Goal: Task Accomplishment & Management: Use online tool/utility

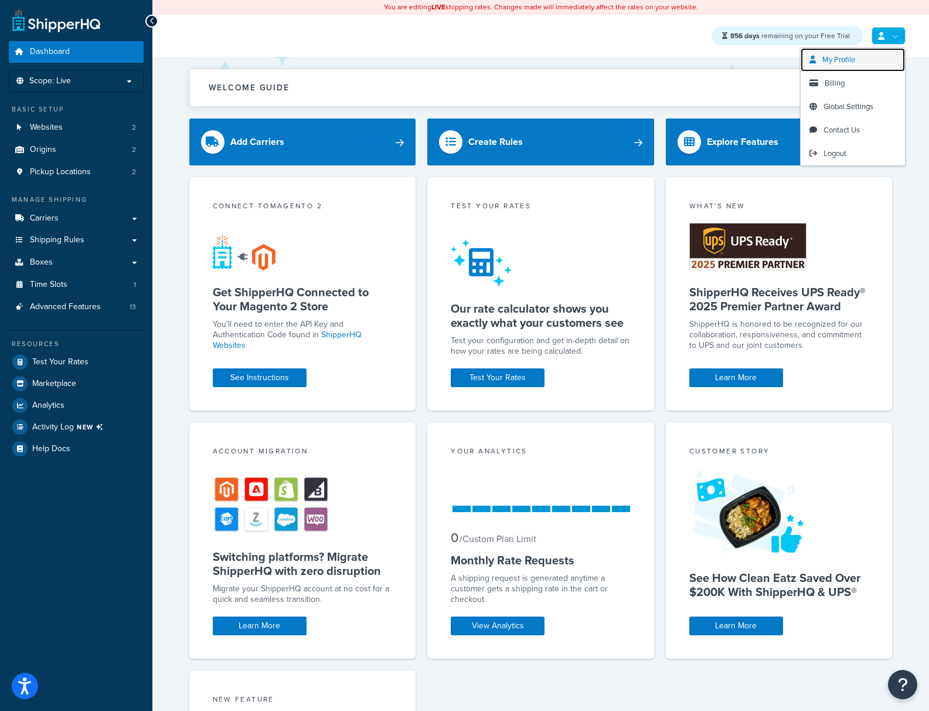
click at [842, 62] on span "My Profile" at bounding box center [839, 59] width 33 height 11
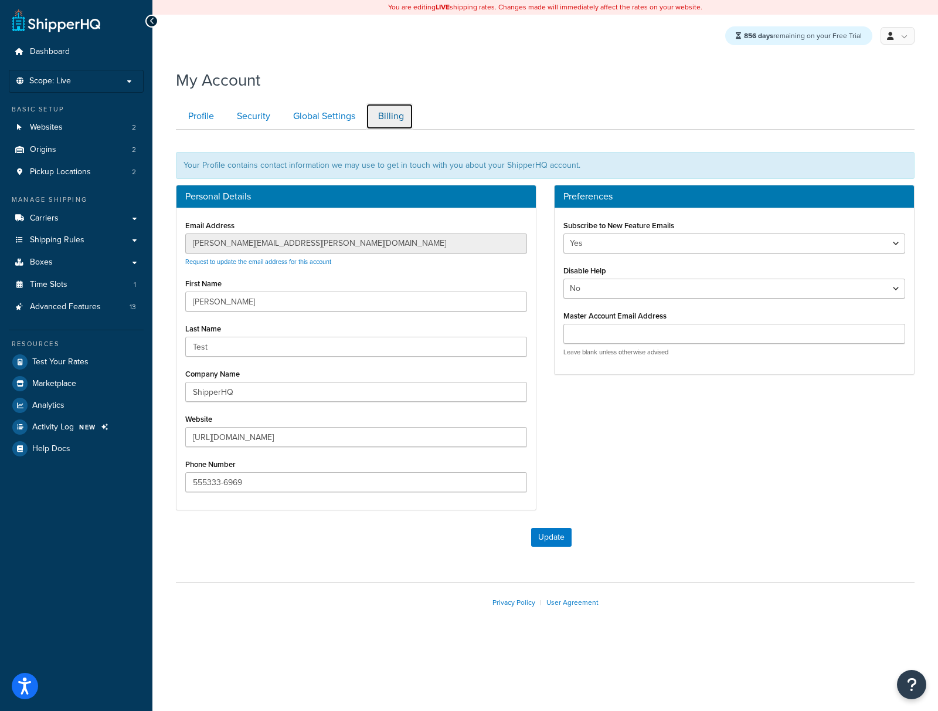
click at [380, 121] on link "Billing" at bounding box center [389, 116] width 47 height 26
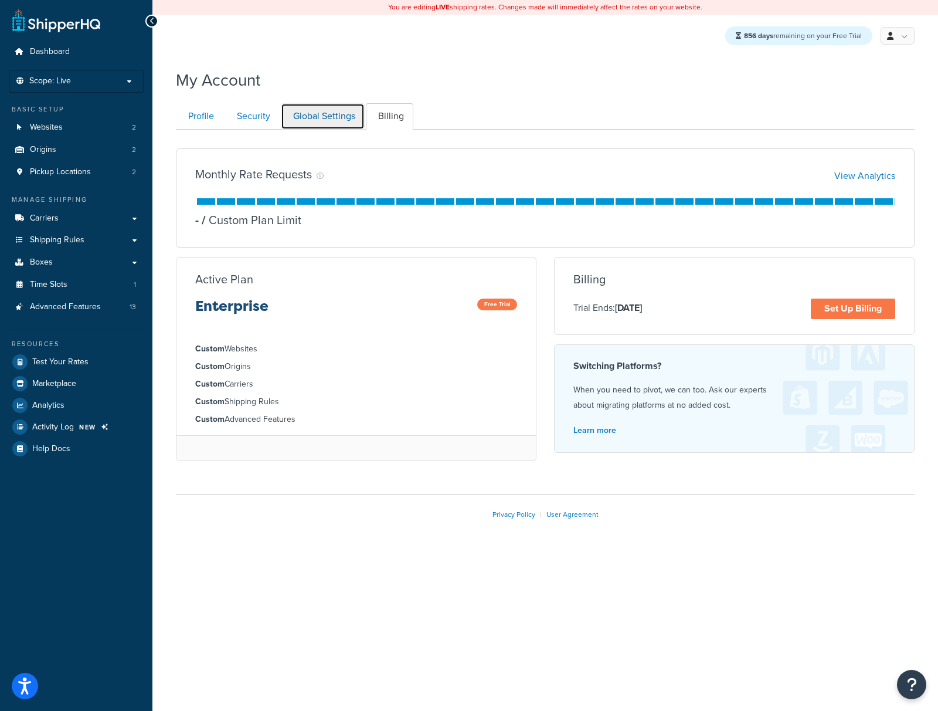
click at [330, 117] on link "Global Settings" at bounding box center [323, 116] width 84 height 26
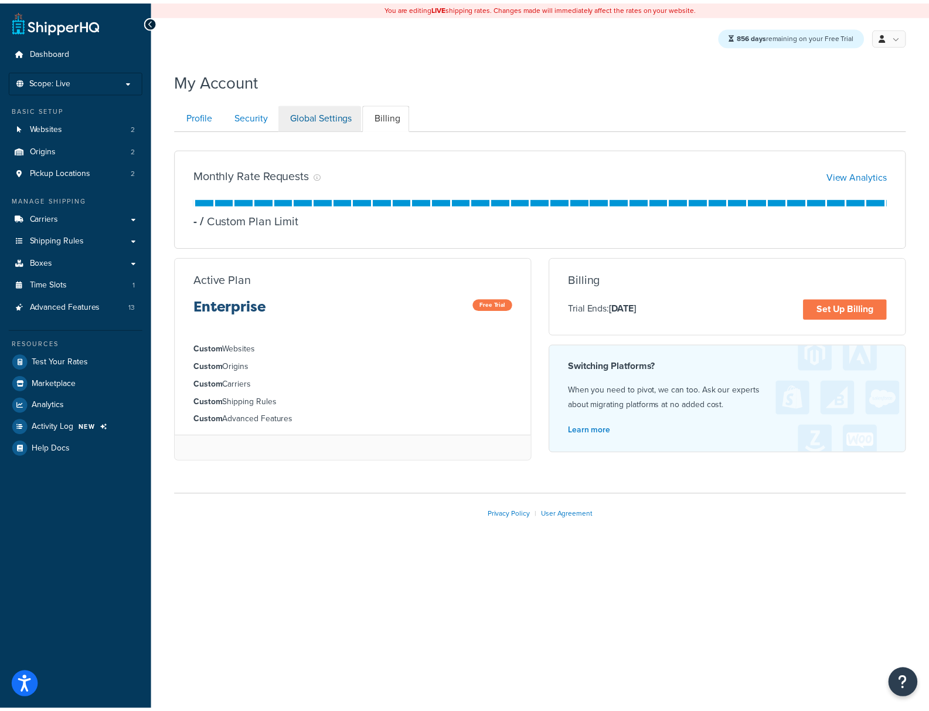
scroll to position [130, 0]
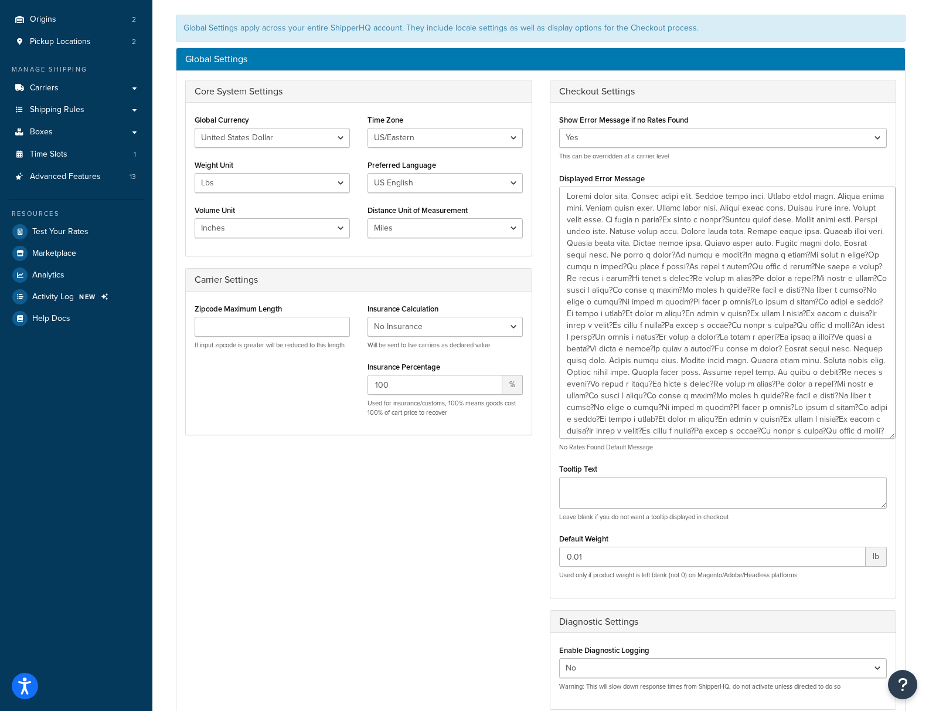
drag, startPoint x: 885, startPoint y: 229, endPoint x: 894, endPoint y: 441, distance: 211.9
click at [894, 439] on textarea "Displayed Error Message" at bounding box center [727, 312] width 337 height 252
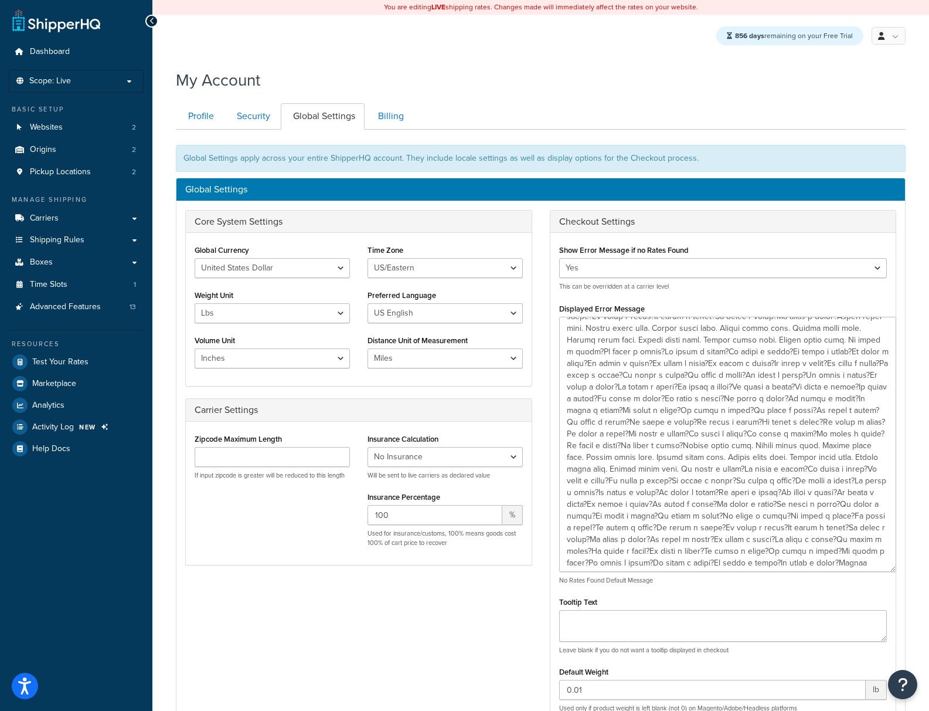
scroll to position [0, 0]
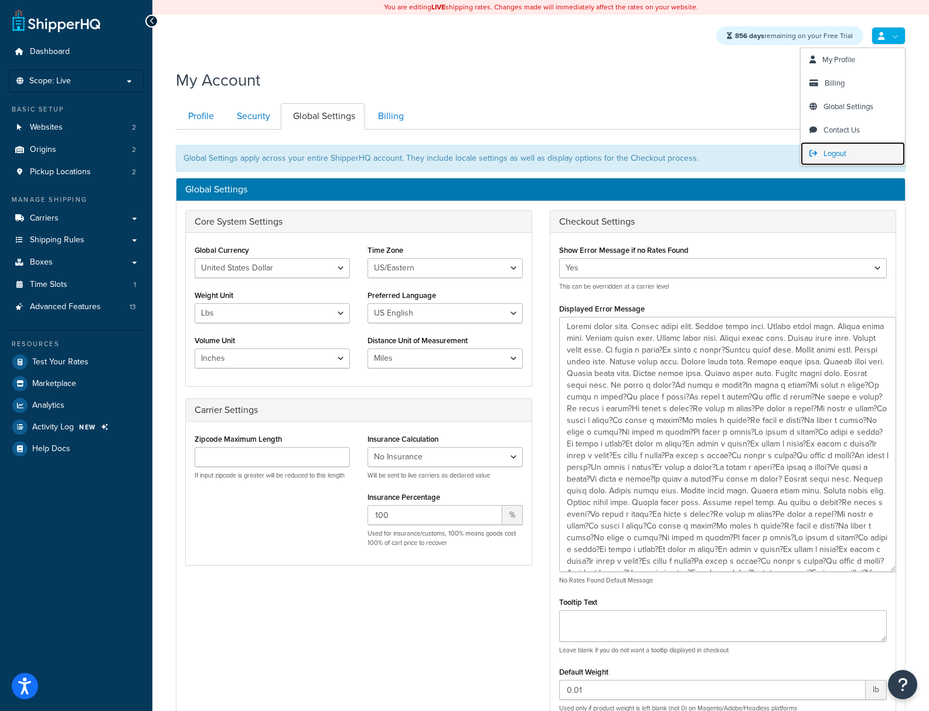
click at [828, 154] on span "Logout" at bounding box center [835, 153] width 23 height 11
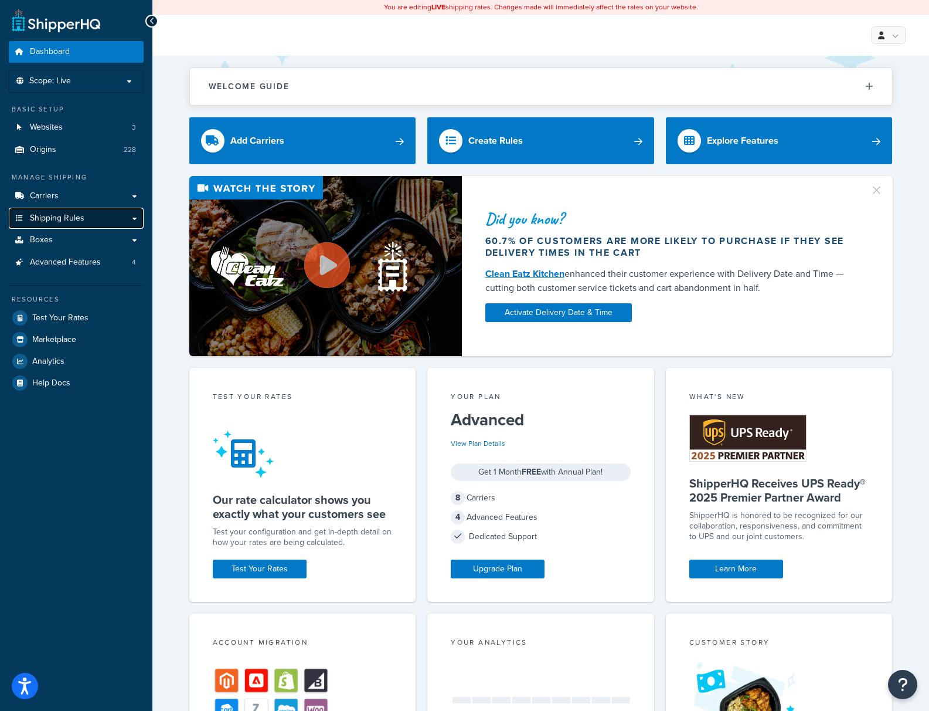
click at [63, 224] on link "Shipping Rules" at bounding box center [76, 219] width 135 height 22
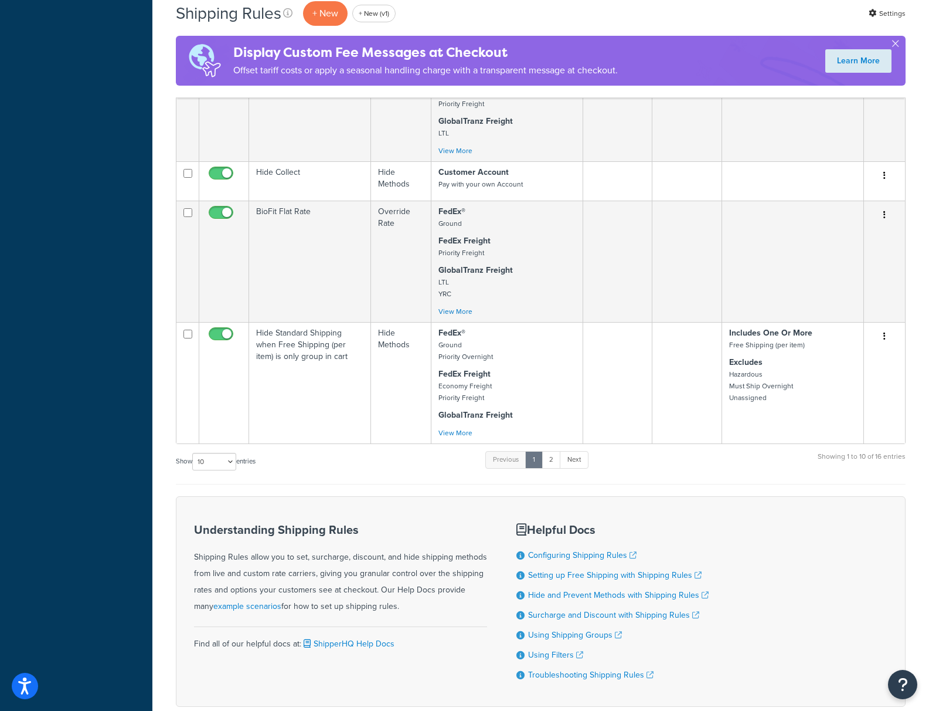
scroll to position [906, 0]
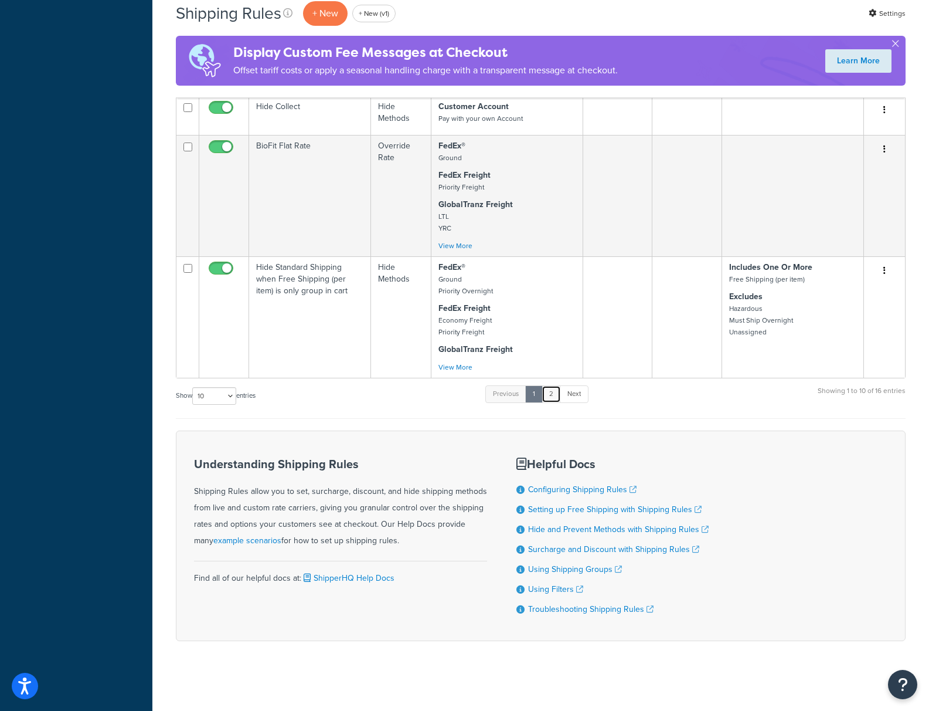
click at [561, 394] on link "2" at bounding box center [551, 394] width 19 height 18
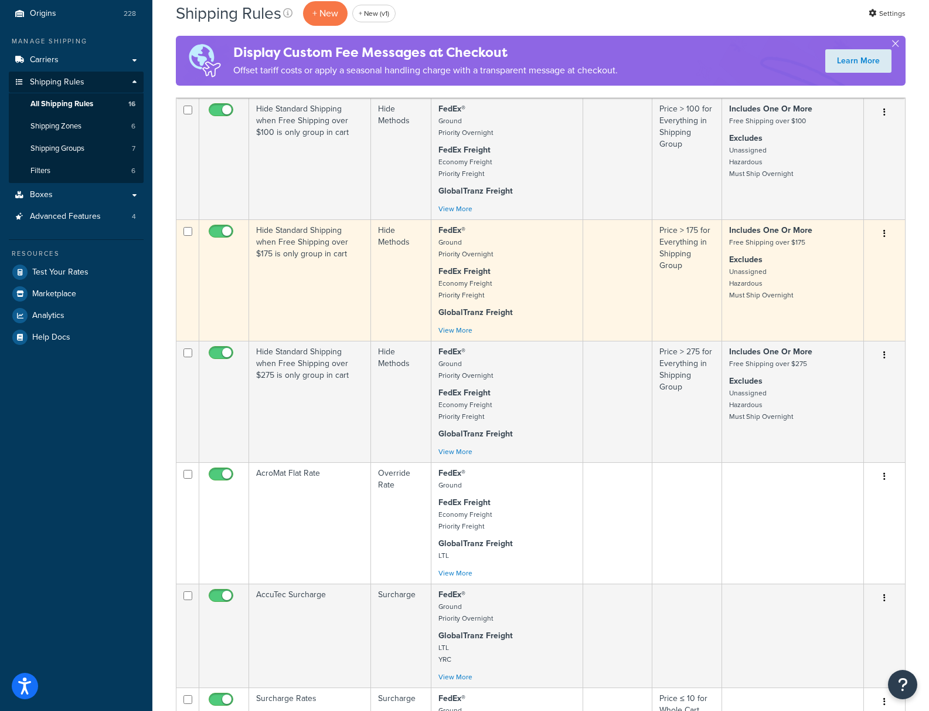
scroll to position [553, 0]
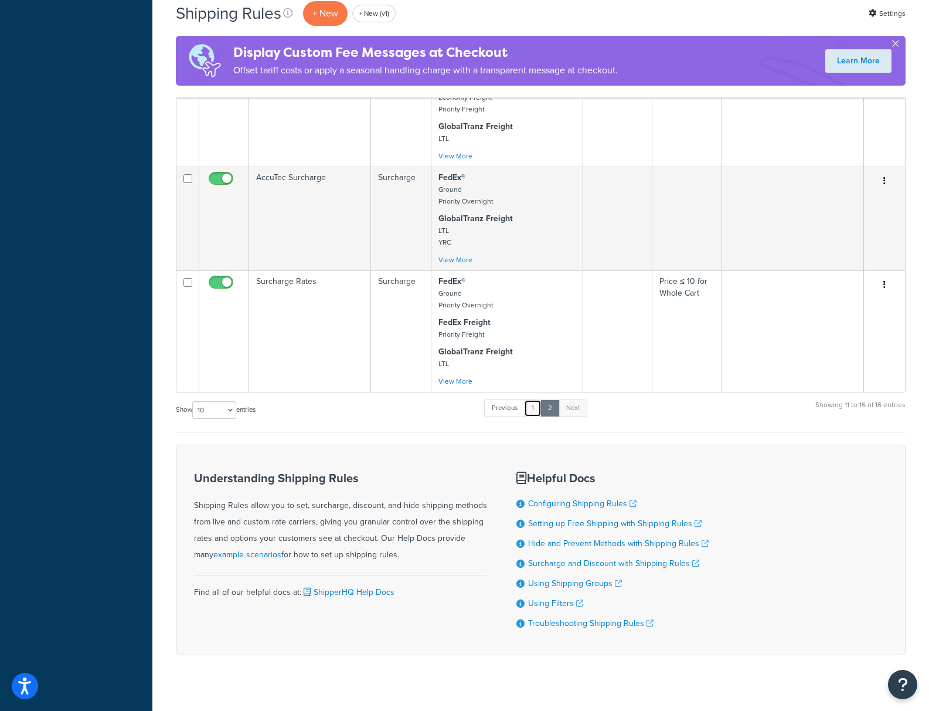
click at [536, 413] on link "1" at bounding box center [533, 408] width 18 height 18
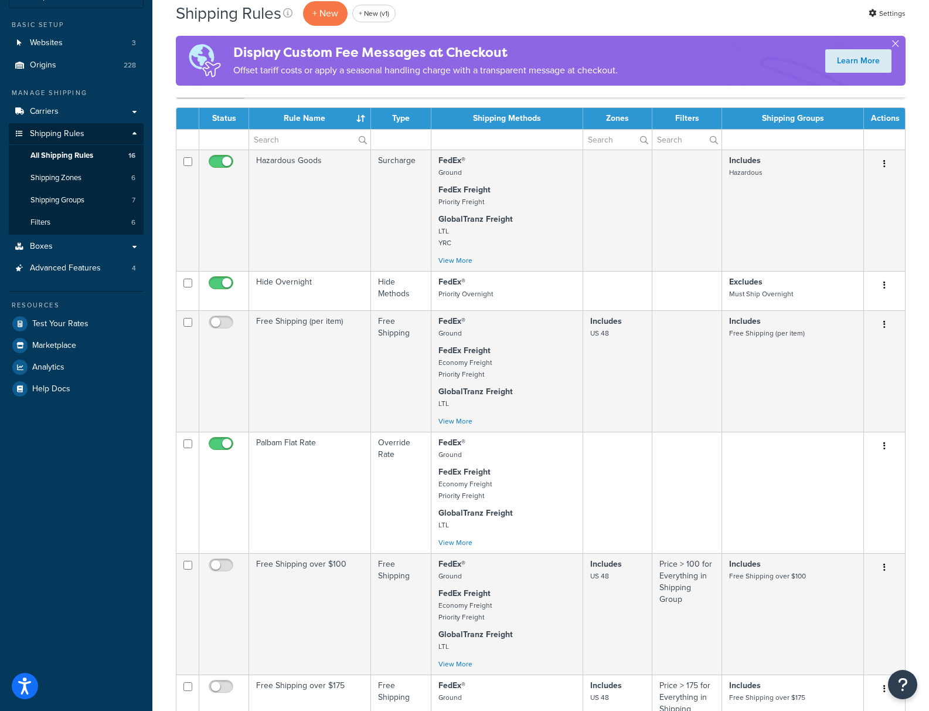
scroll to position [0, 0]
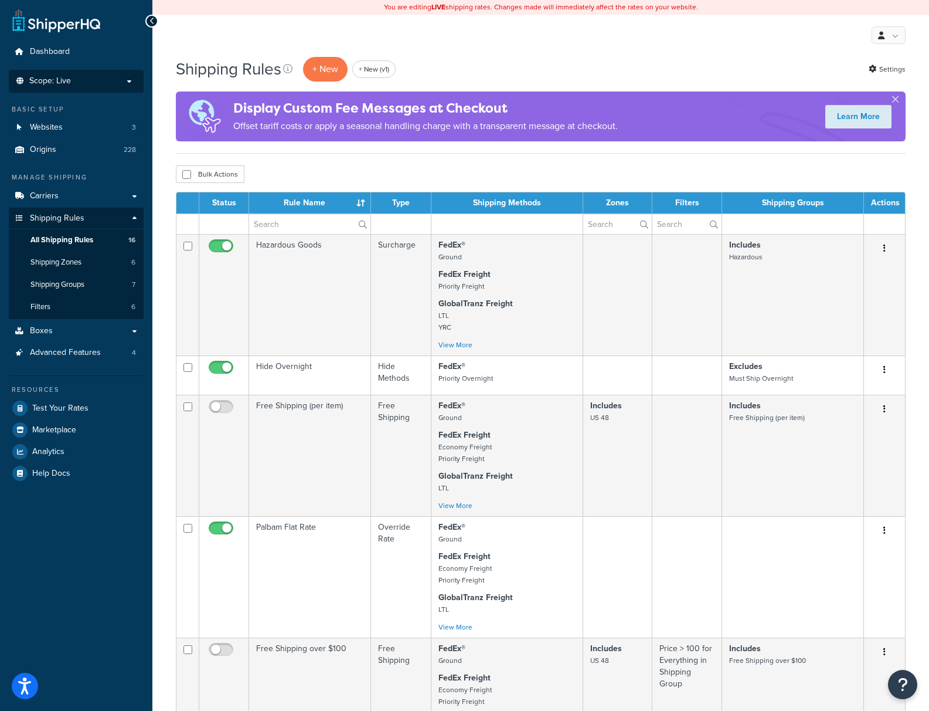
click at [93, 79] on p "Scope: Live" at bounding box center [76, 81] width 124 height 10
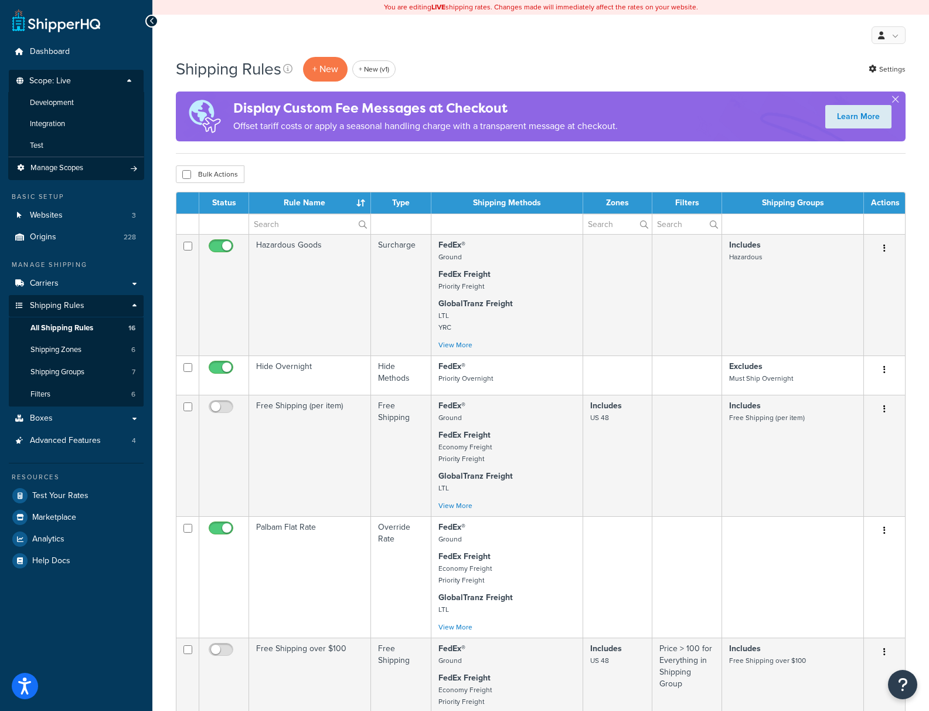
click at [81, 107] on li "Development" at bounding box center [76, 103] width 136 height 22
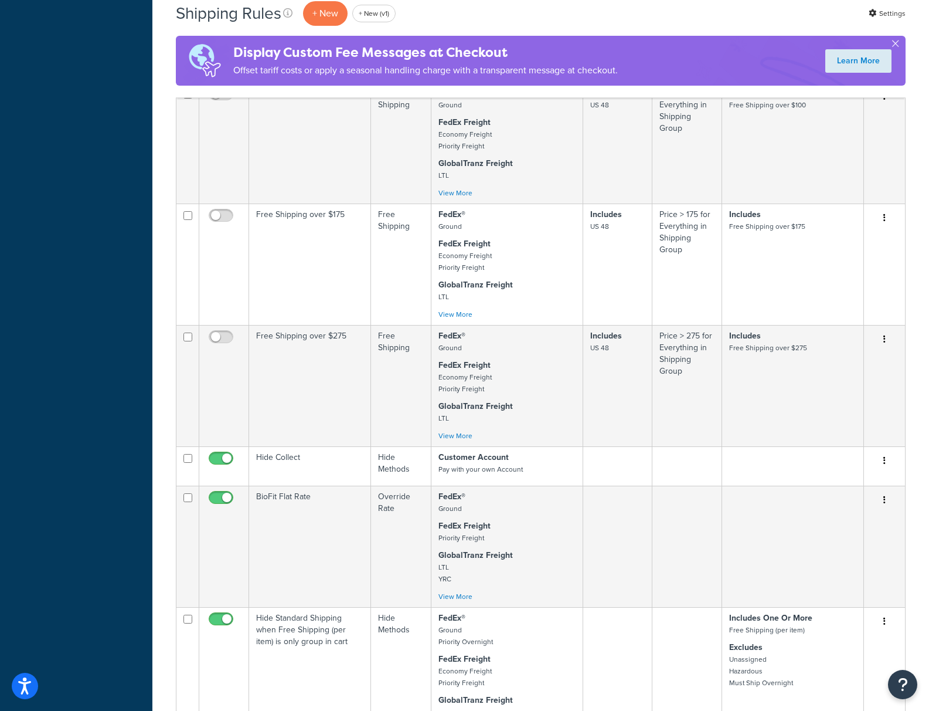
scroll to position [572, 0]
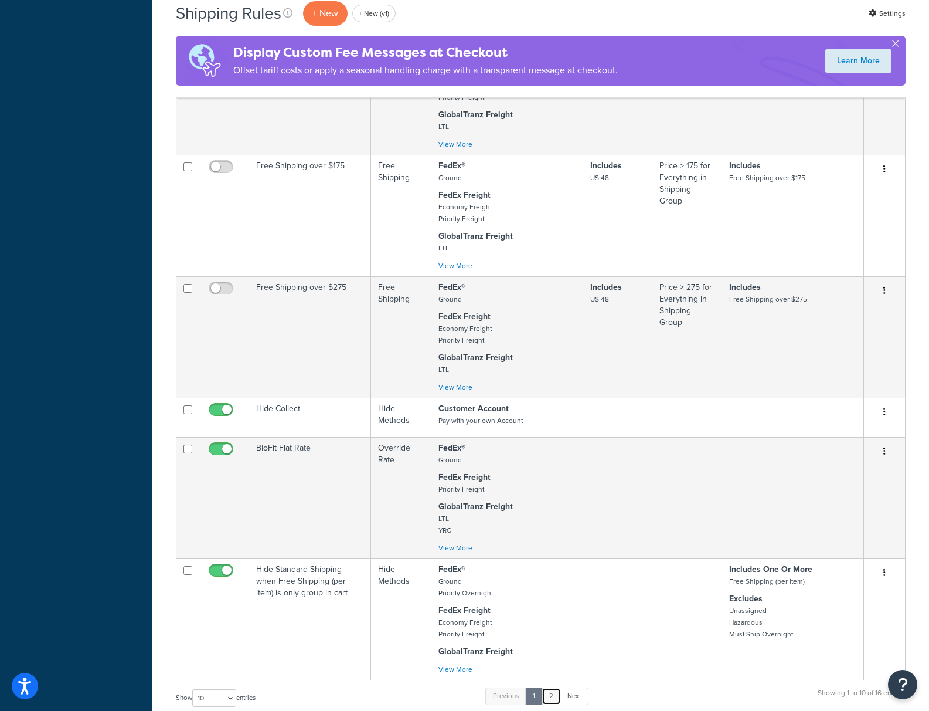
click at [554, 697] on link "2" at bounding box center [551, 696] width 19 height 18
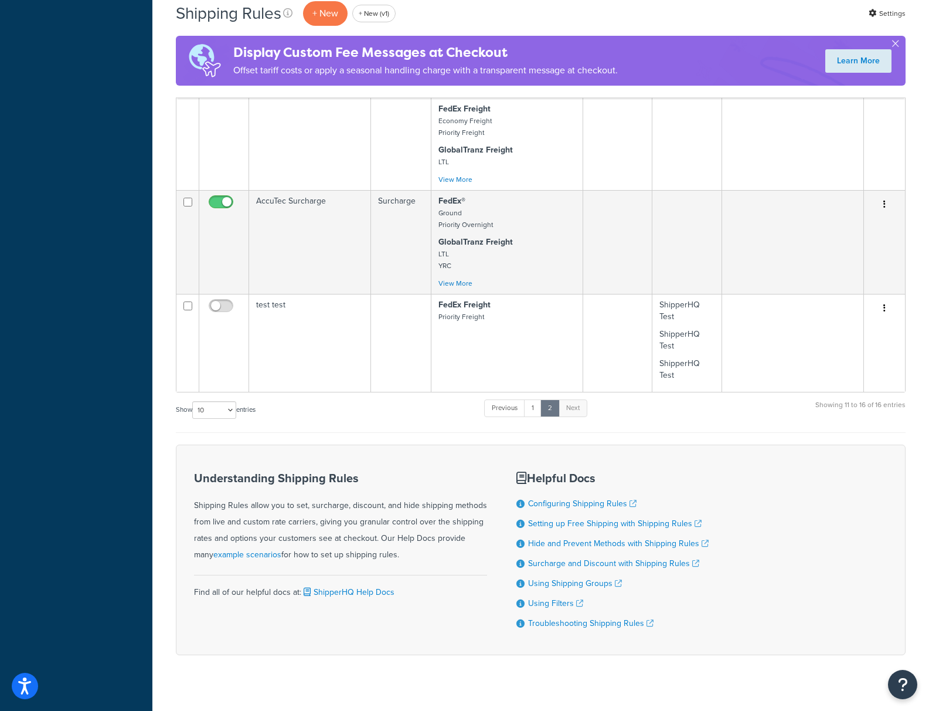
scroll to position [531, 0]
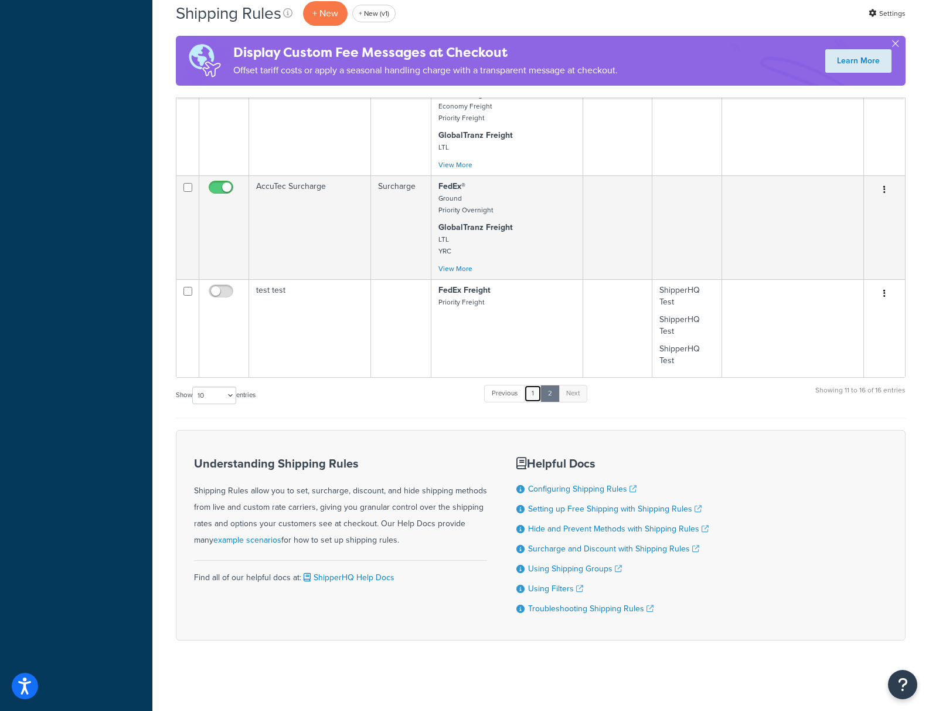
click at [537, 393] on link "1" at bounding box center [533, 394] width 18 height 18
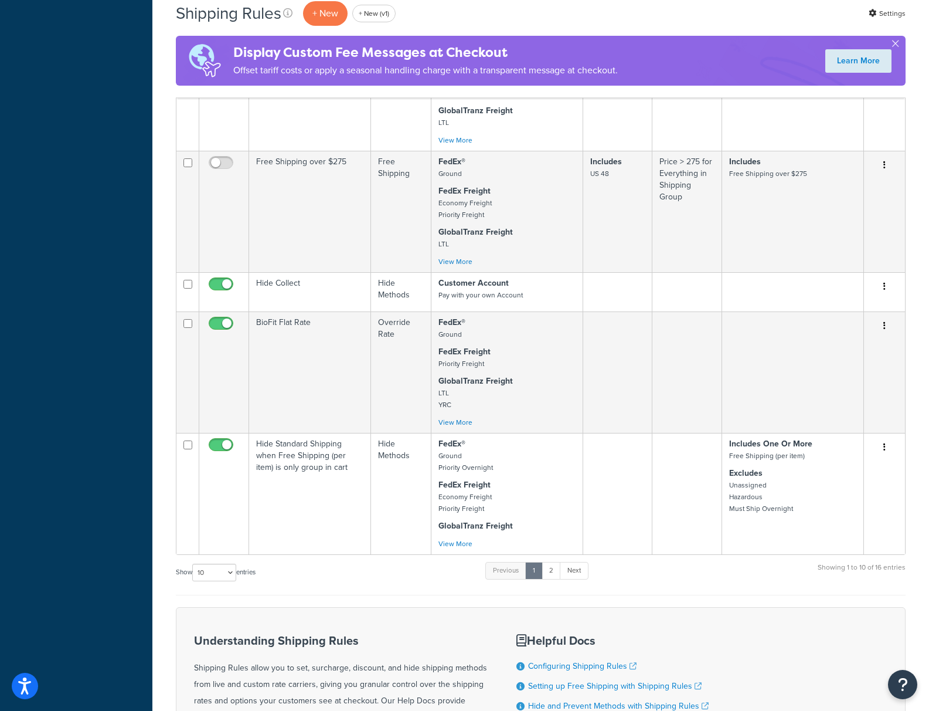
scroll to position [485, 0]
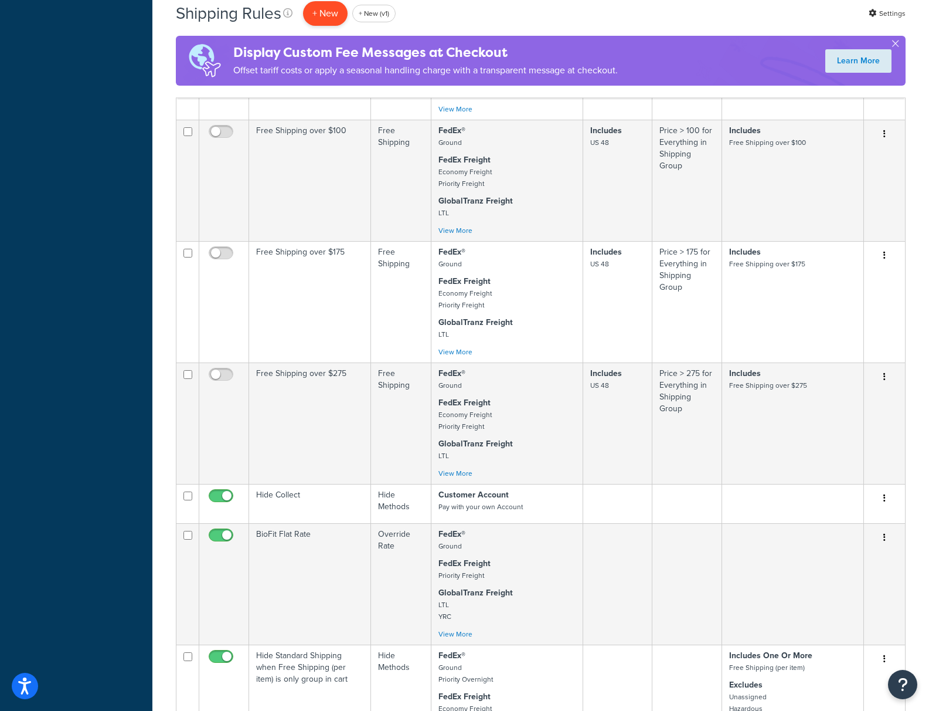
click at [321, 14] on p "+ New" at bounding box center [325, 13] width 45 height 24
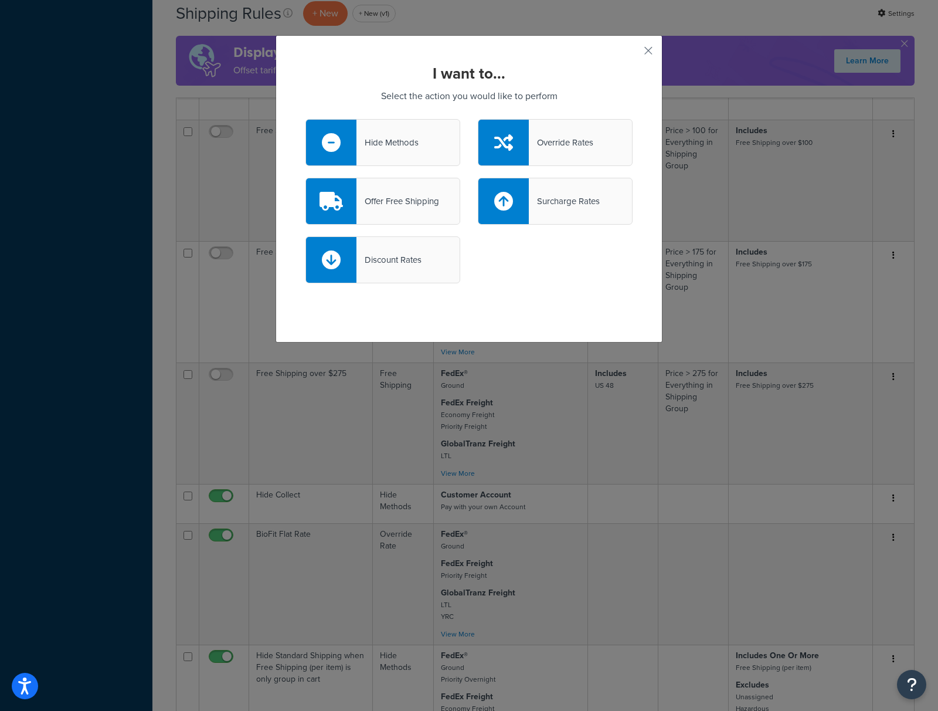
click at [528, 222] on div "Surcharge Rates" at bounding box center [555, 201] width 155 height 47
click at [0, 0] on input "Surcharge Rates" at bounding box center [0, 0] width 0 height 0
select select "CART"
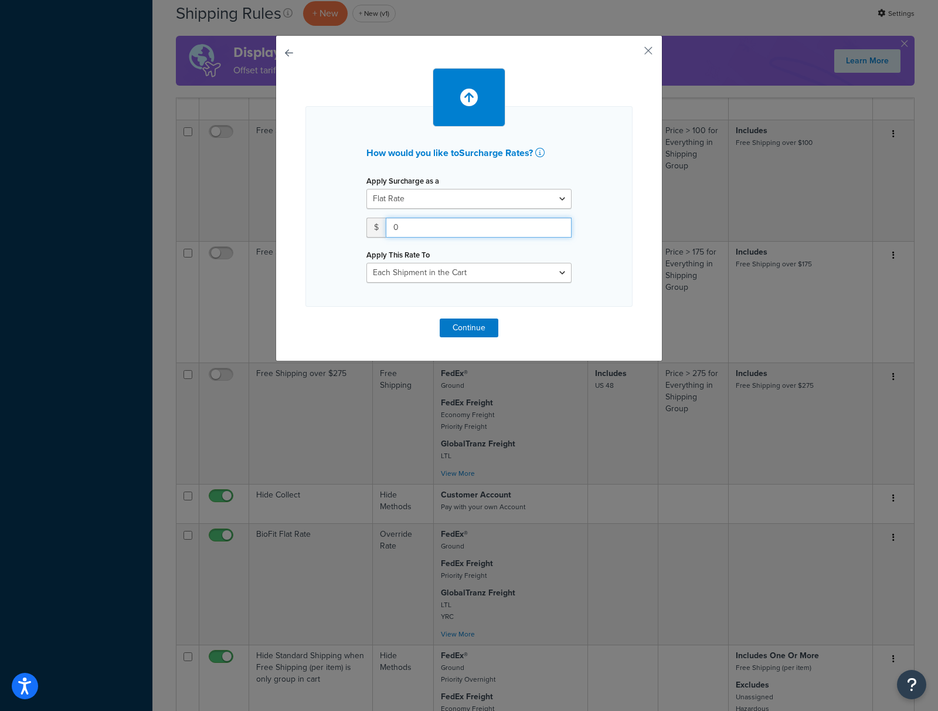
click at [447, 232] on input "0" at bounding box center [479, 228] width 186 height 20
type input "5"
click at [457, 330] on button "Continue" at bounding box center [469, 327] width 59 height 19
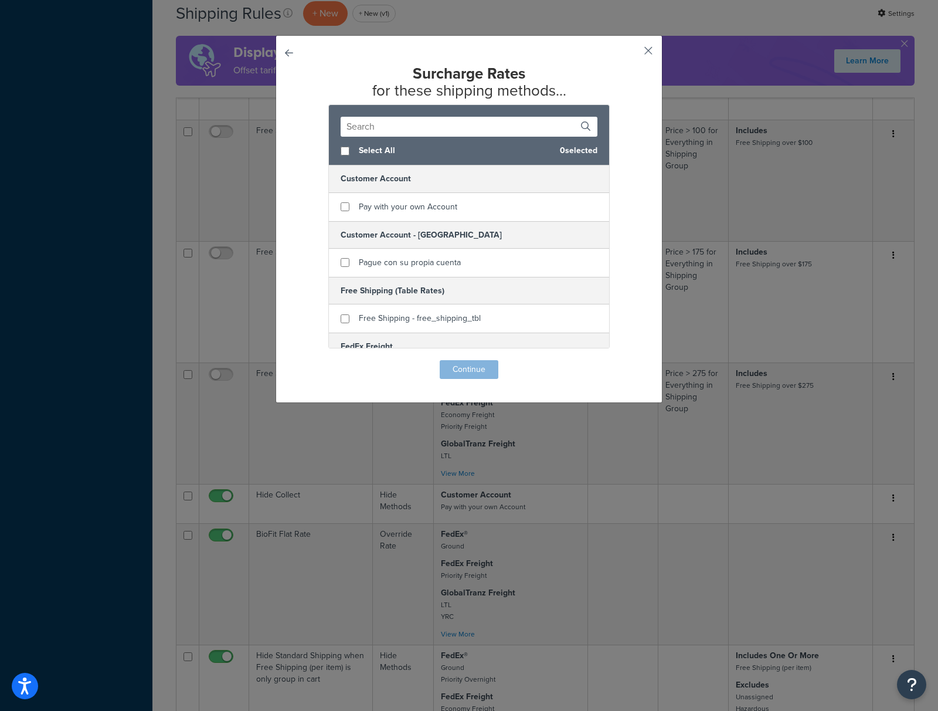
click at [633, 53] on button "button" at bounding box center [631, 54] width 3 height 3
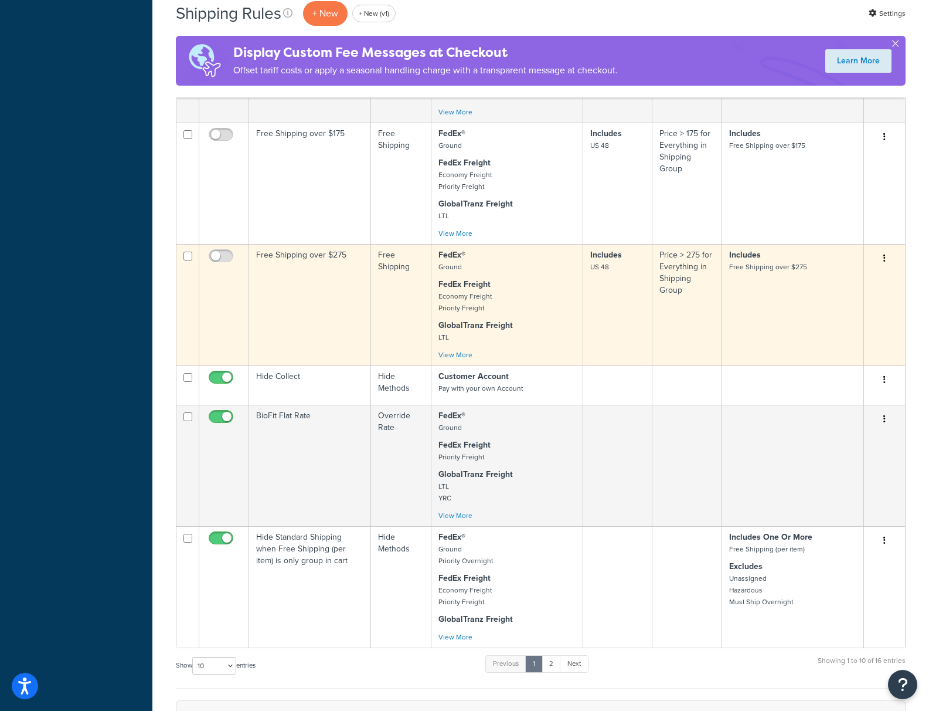
scroll to position [876, 0]
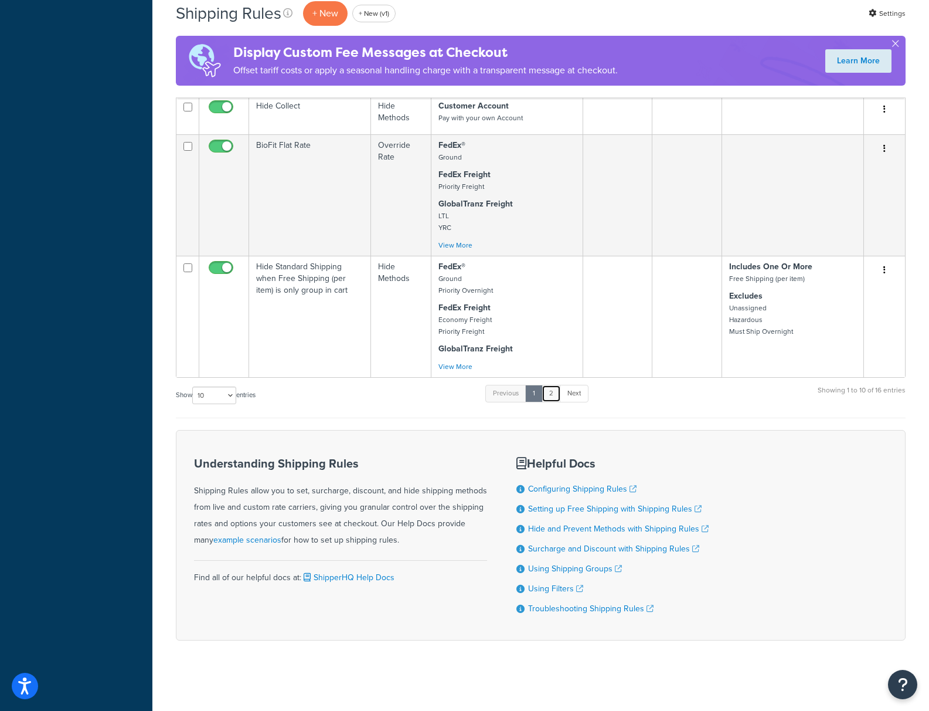
click at [554, 394] on link "2" at bounding box center [551, 394] width 19 height 18
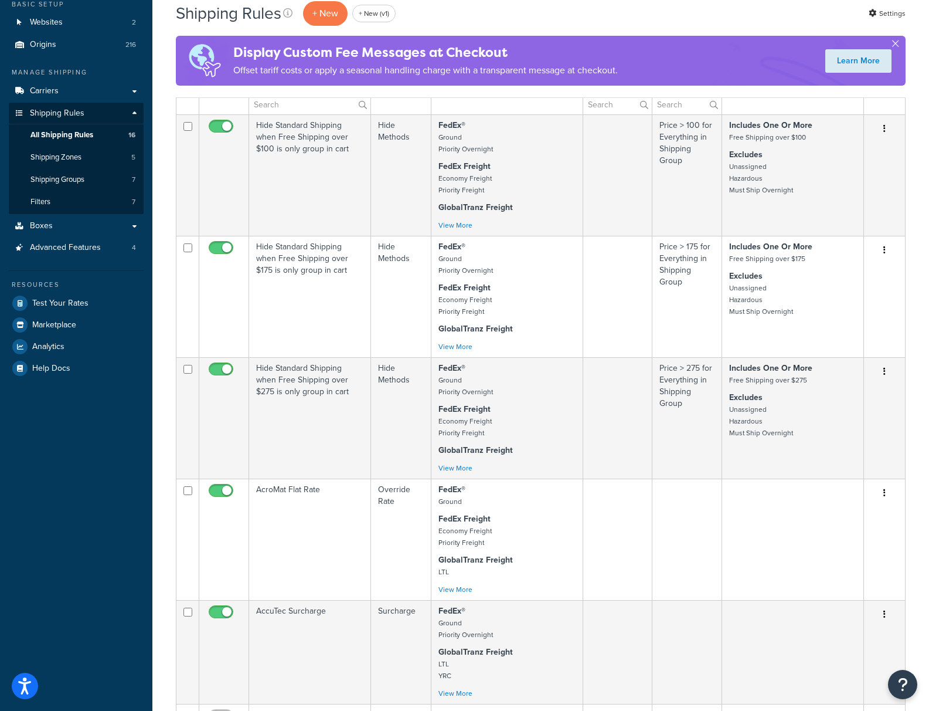
scroll to position [0, 0]
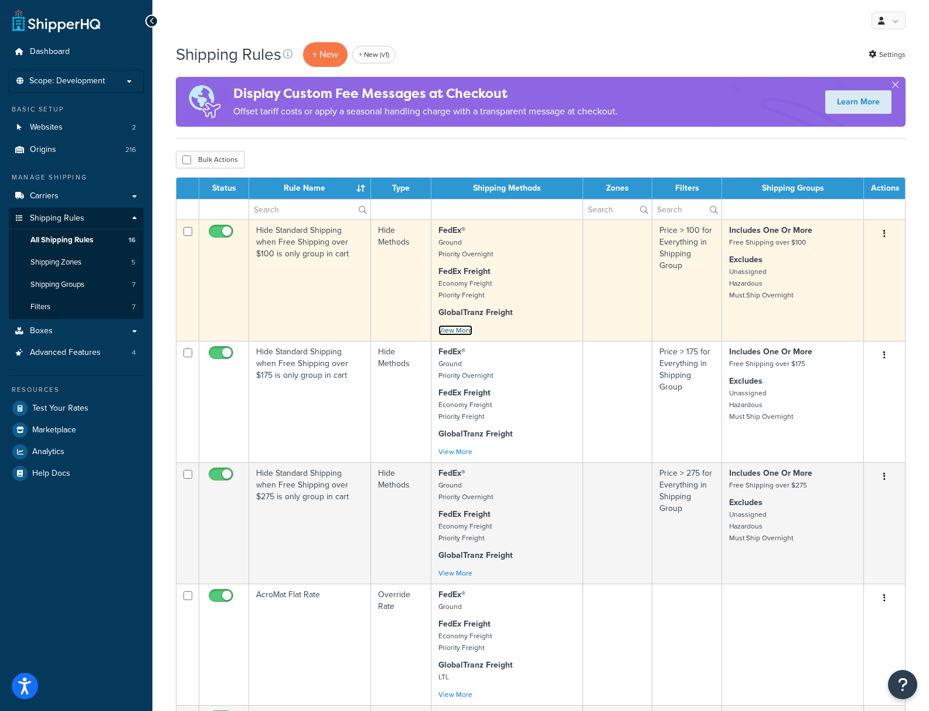
click at [451, 331] on link "View More" at bounding box center [456, 330] width 34 height 11
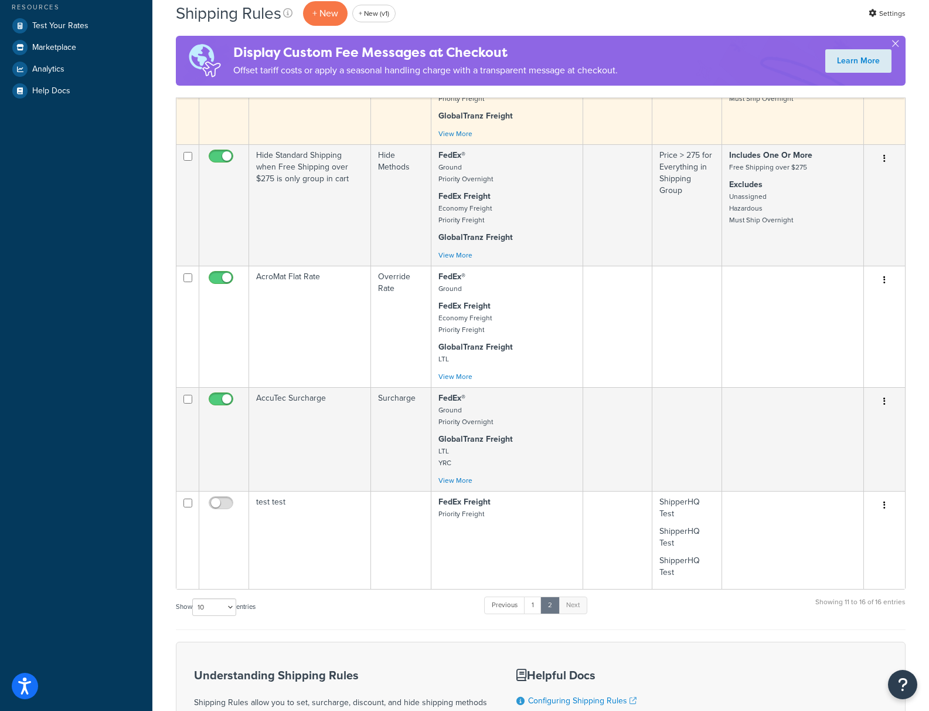
scroll to position [470, 0]
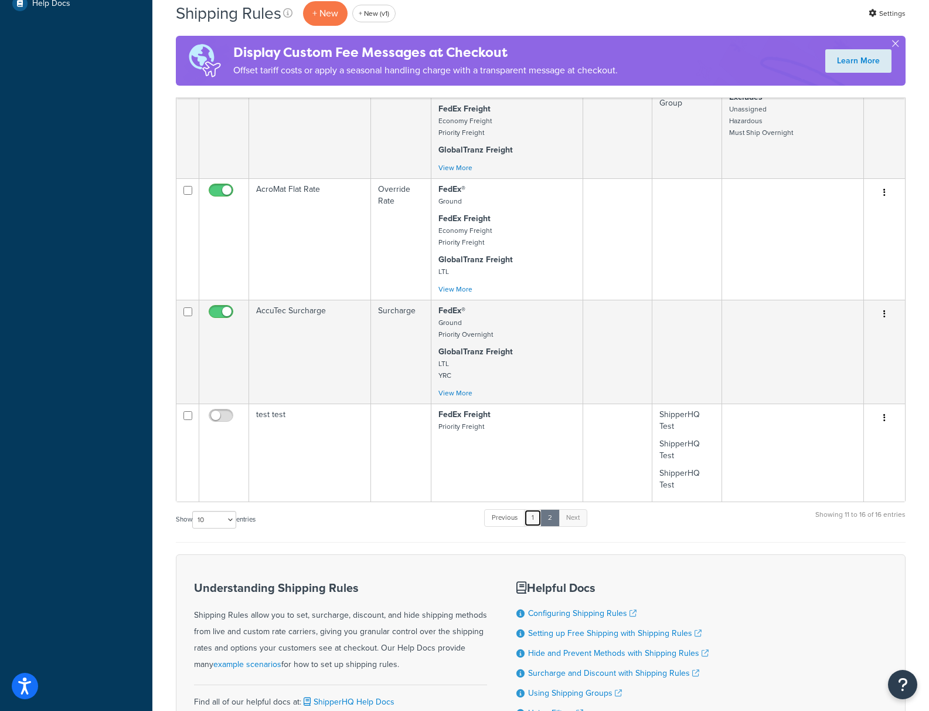
click at [537, 524] on link "1" at bounding box center [533, 518] width 18 height 18
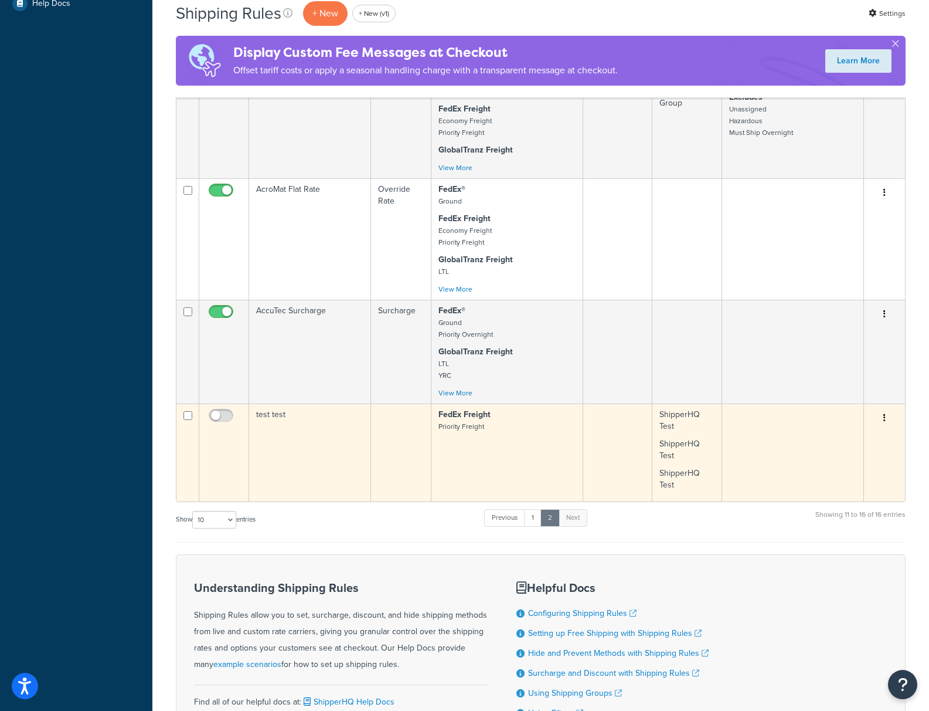
scroll to position [876, 0]
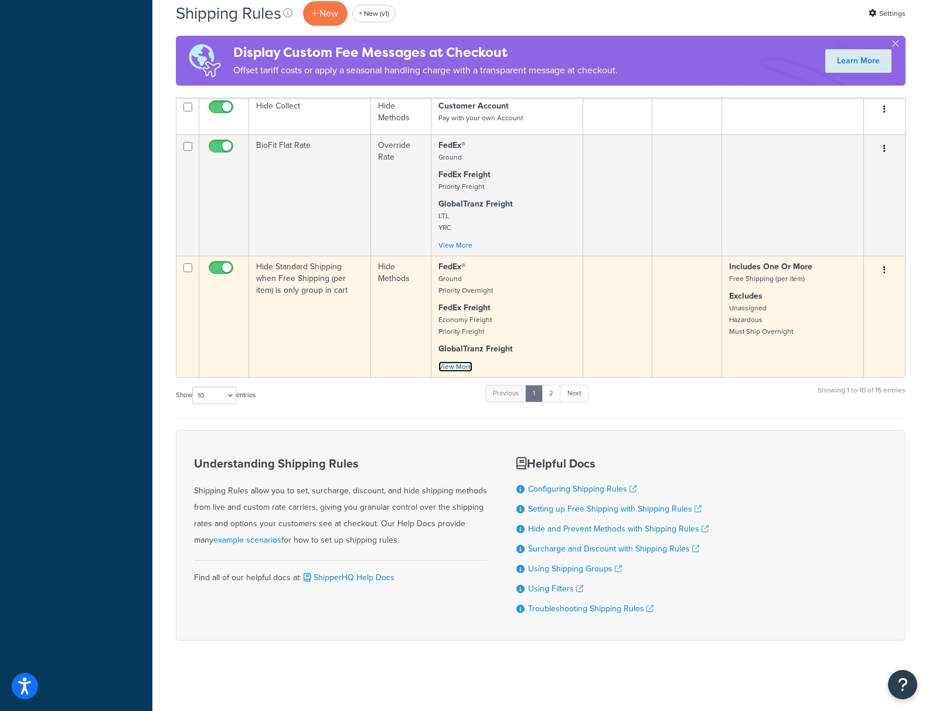
click at [460, 364] on link "View More" at bounding box center [456, 366] width 34 height 11
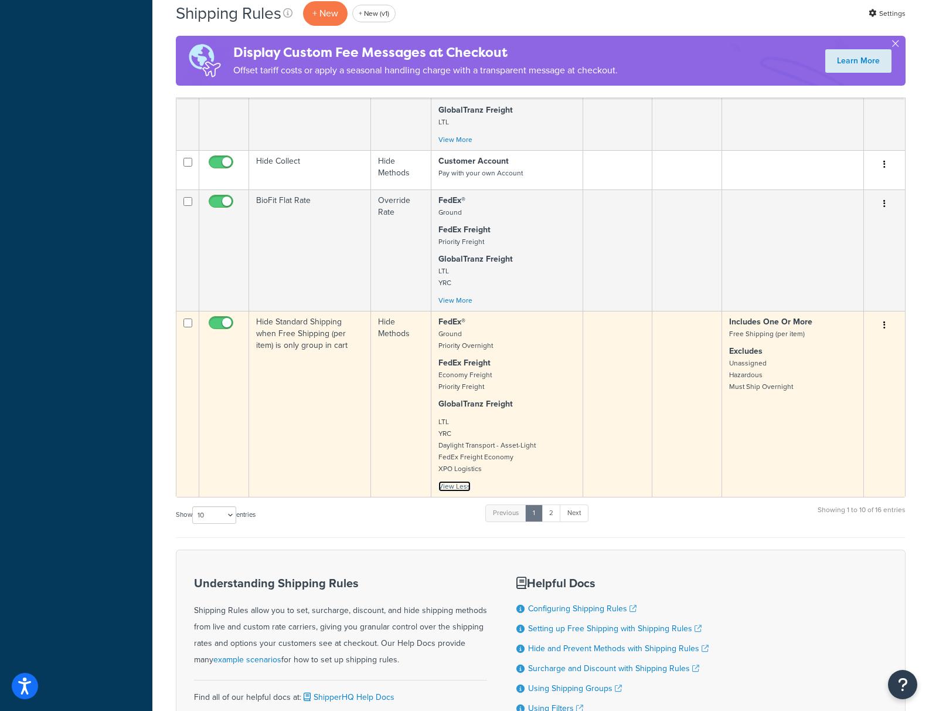
scroll to position [813, 0]
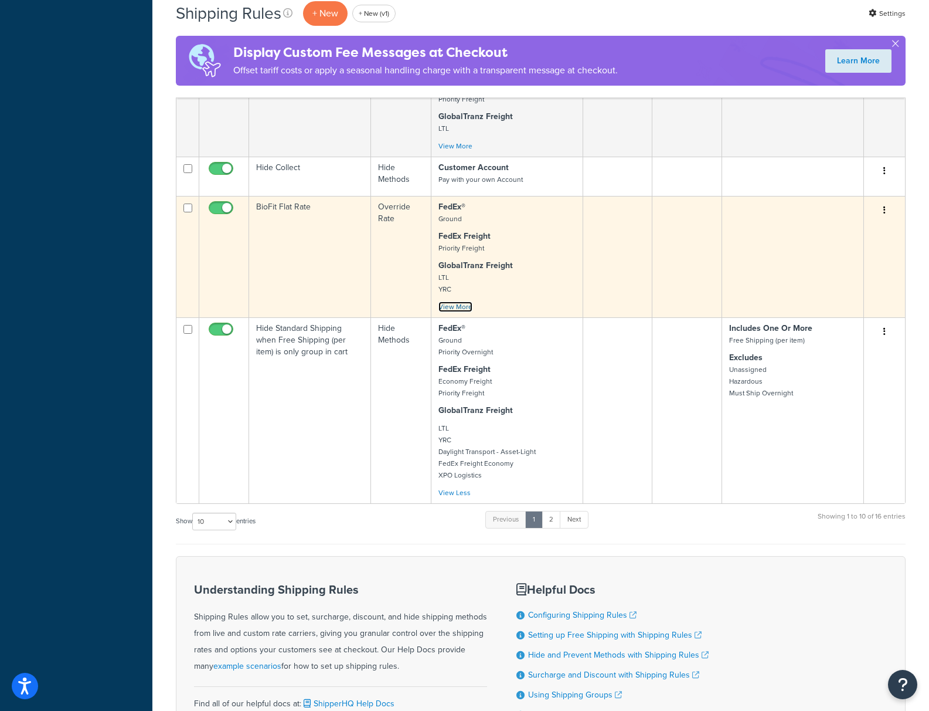
click at [455, 304] on link "View More" at bounding box center [456, 306] width 34 height 11
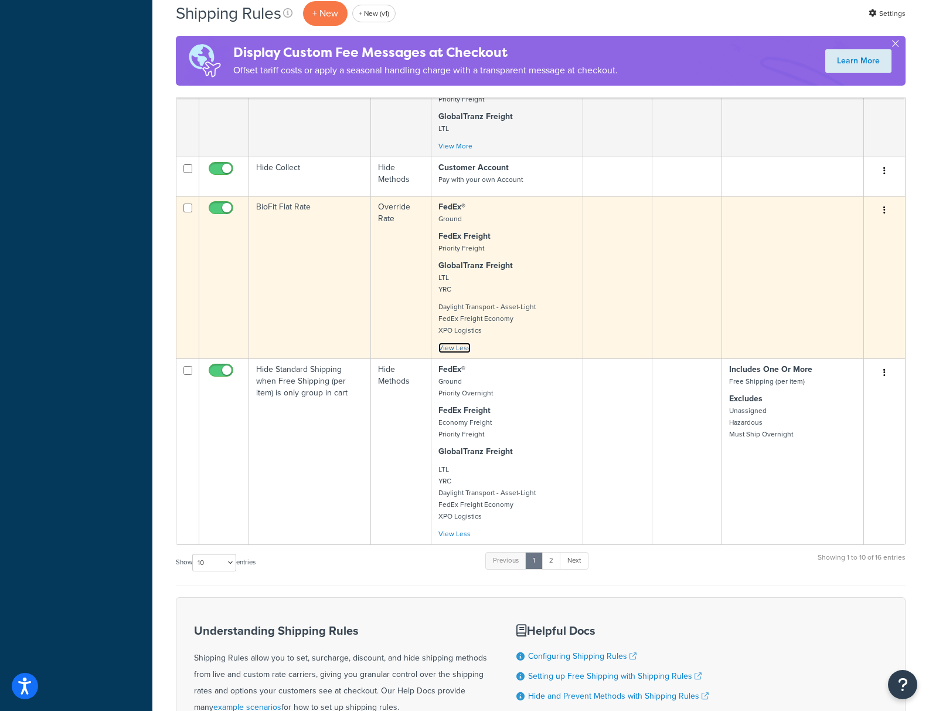
scroll to position [605, 0]
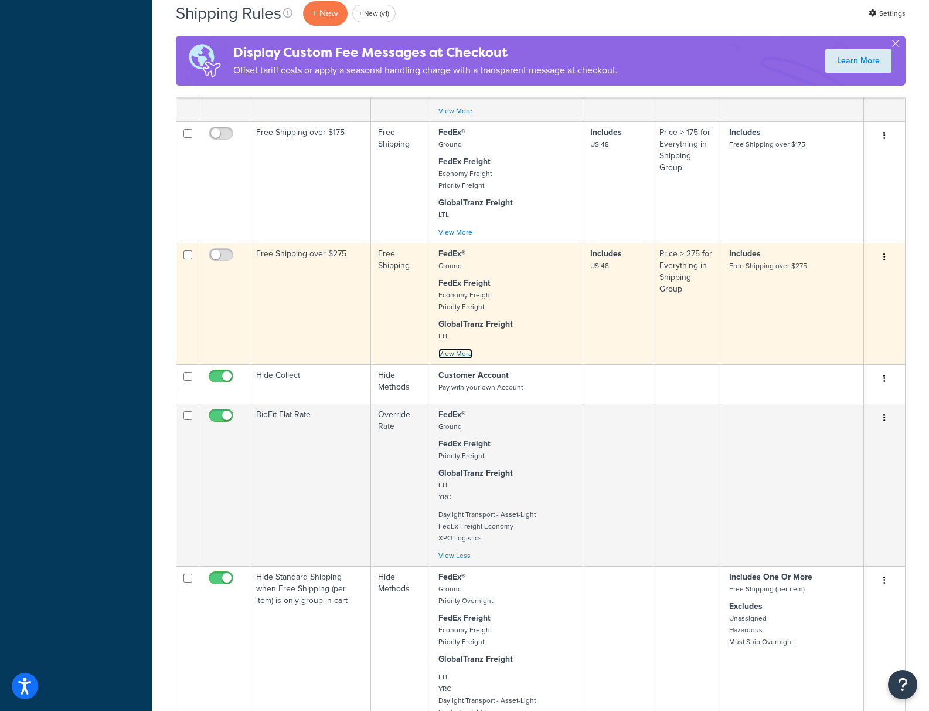
click at [440, 352] on link "View More" at bounding box center [456, 353] width 34 height 11
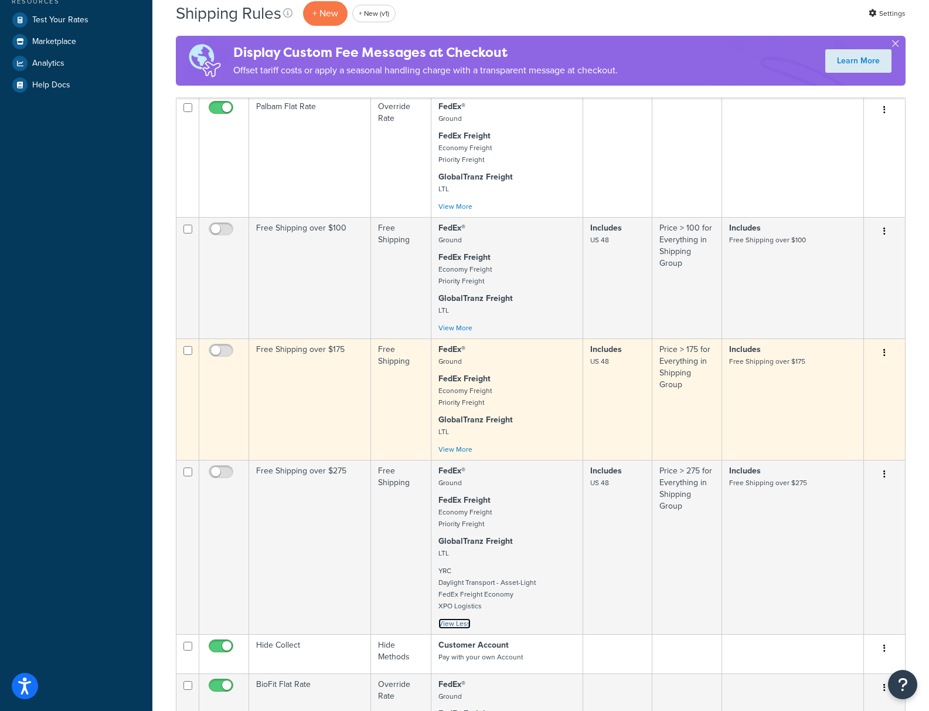
scroll to position [0, 0]
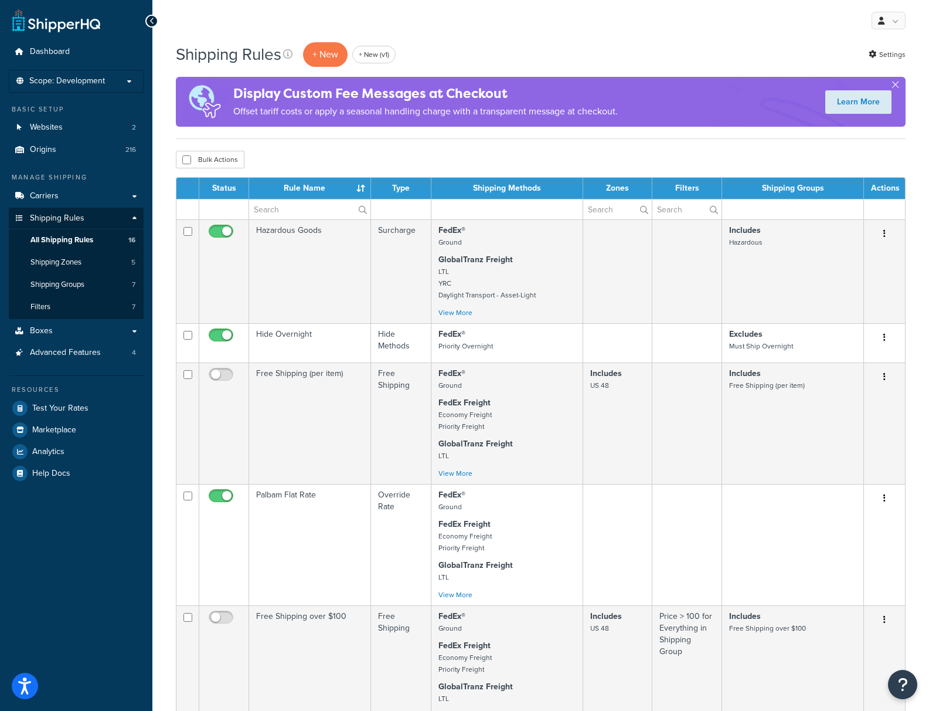
click at [789, 16] on div "My Profile Billing Global Settings Contact Us Logout" at bounding box center [540, 20] width 777 height 41
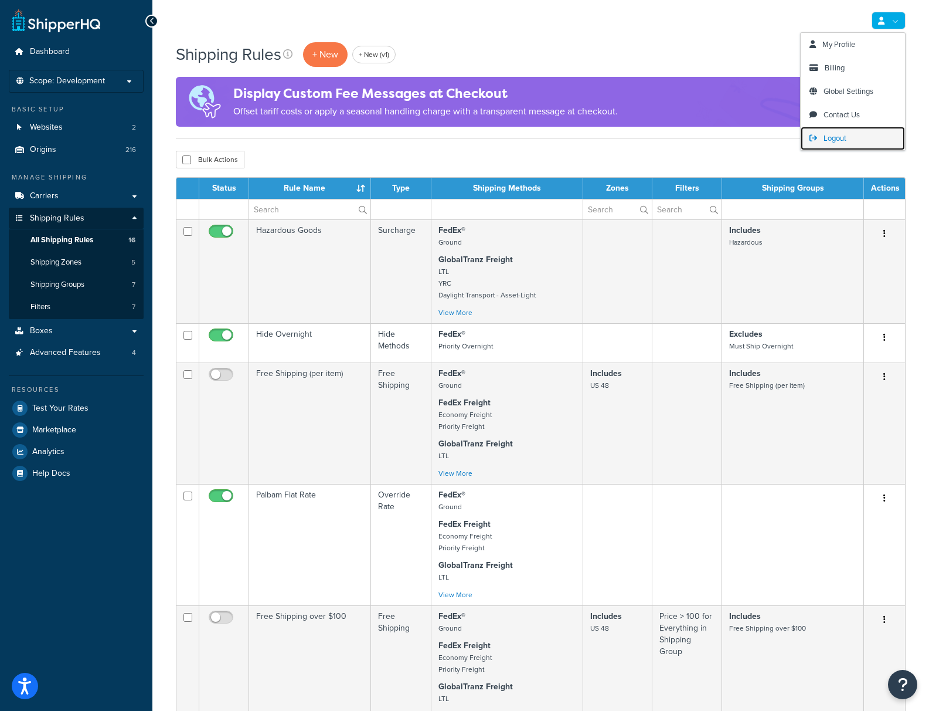
click at [838, 142] on span "Logout" at bounding box center [835, 138] width 23 height 11
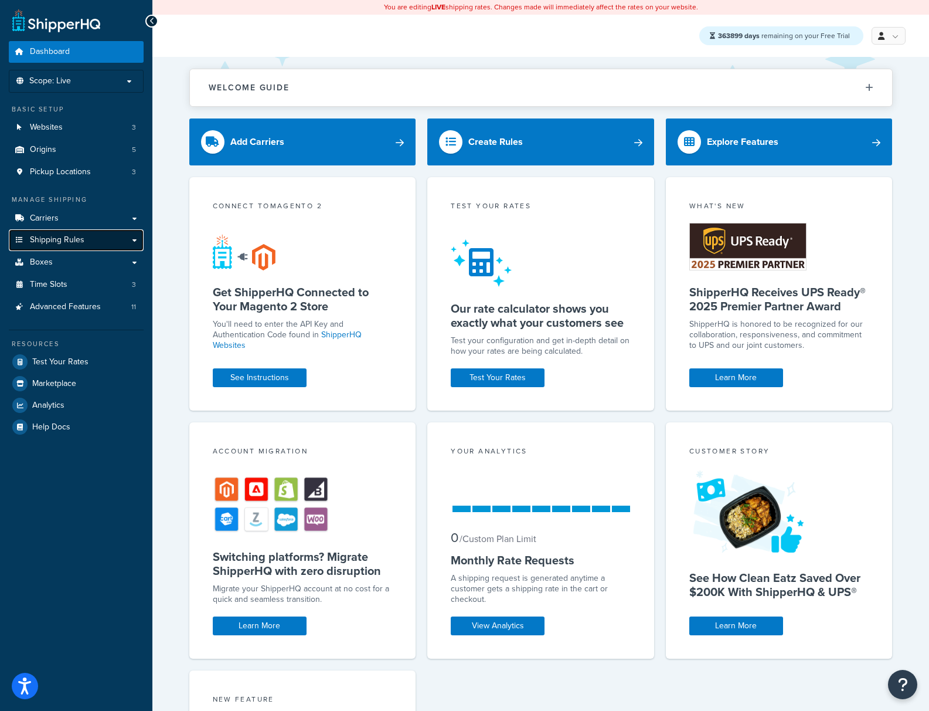
click at [73, 243] on span "Shipping Rules" at bounding box center [57, 240] width 55 height 10
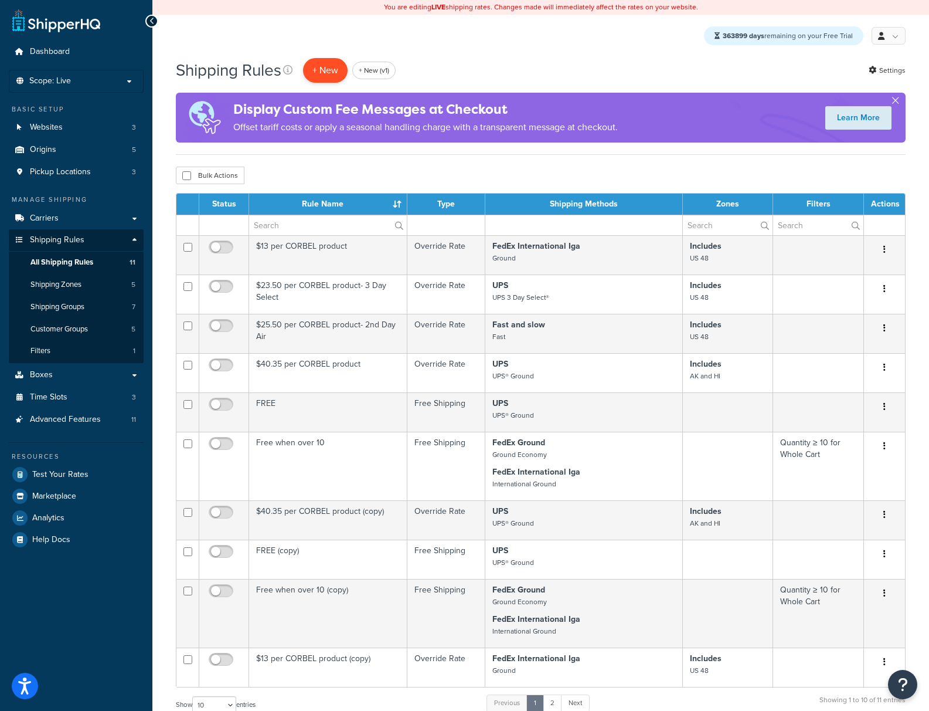
click at [324, 69] on p "+ New" at bounding box center [325, 70] width 45 height 24
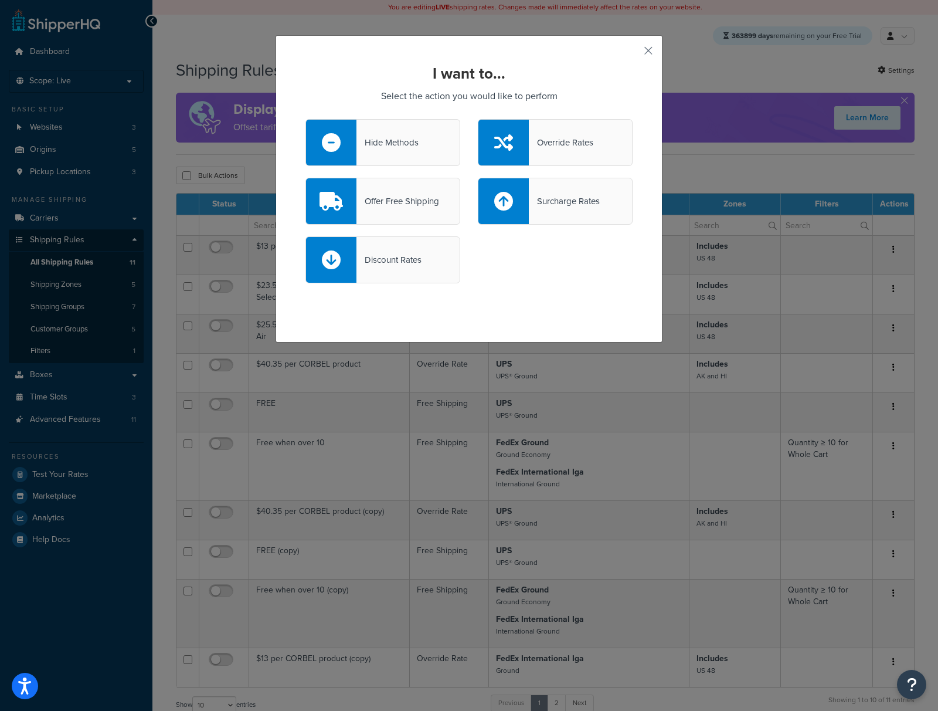
click at [372, 257] on div "Discount Rates" at bounding box center [388, 260] width 65 height 16
click at [0, 0] on input "Discount Rates" at bounding box center [0, 0] width 0 height 0
select select "CART"
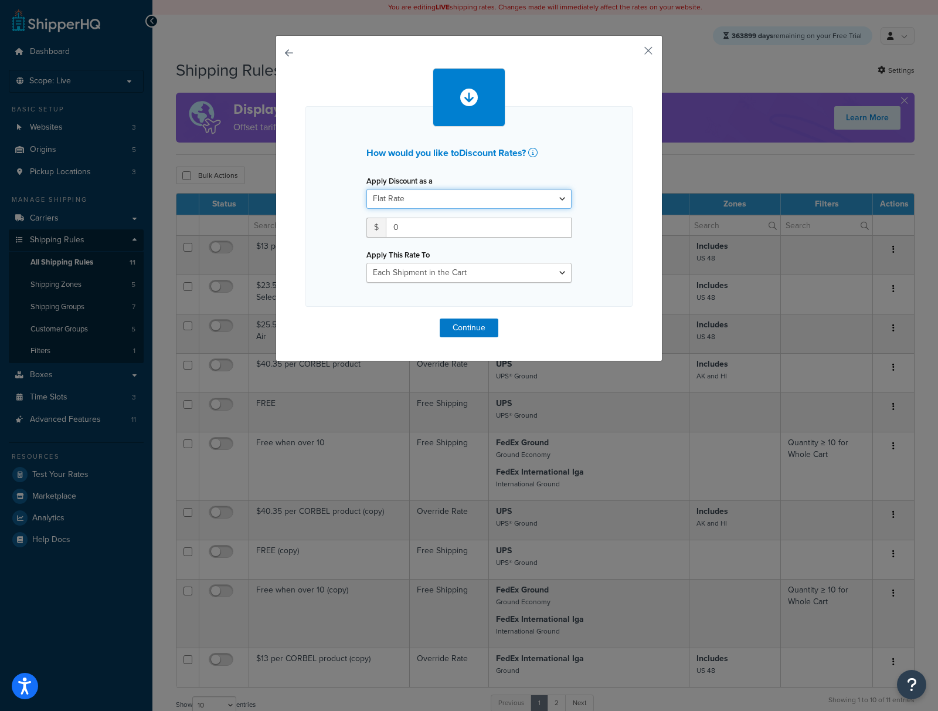
click at [420, 197] on select "Flat Rate Percentage Flat Rate & Percentage" at bounding box center [468, 199] width 205 height 20
select select "PERCENTAGE"
click at [366, 189] on select "Flat Rate Percentage Flat Rate & Percentage" at bounding box center [468, 199] width 205 height 20
click at [405, 228] on input "number" at bounding box center [402, 228] width 73 height 20
type input "5"
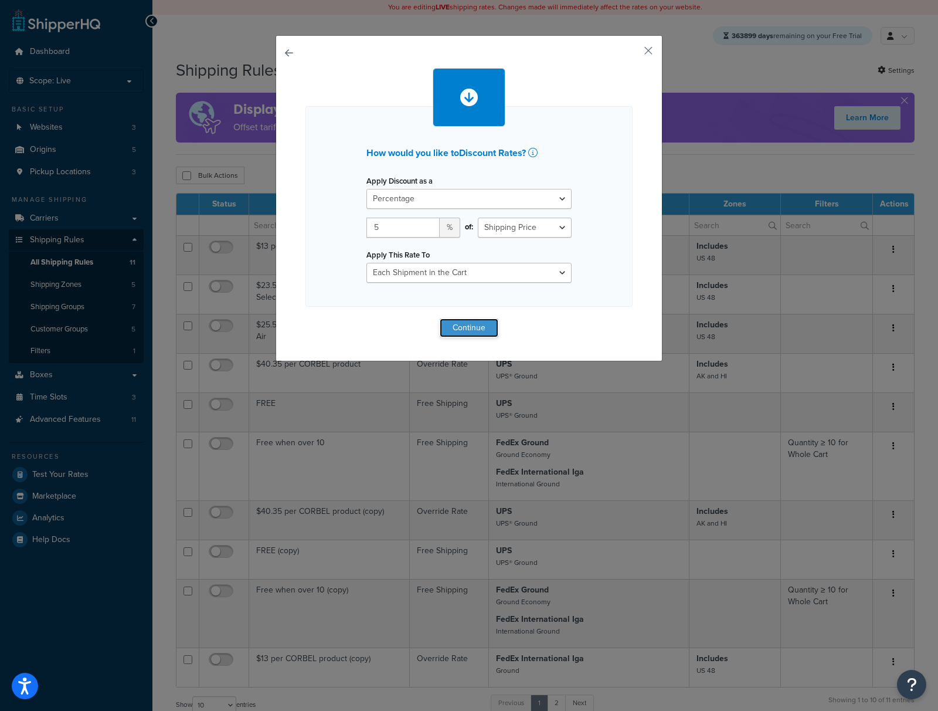
click at [468, 324] on button "Continue" at bounding box center [469, 327] width 59 height 19
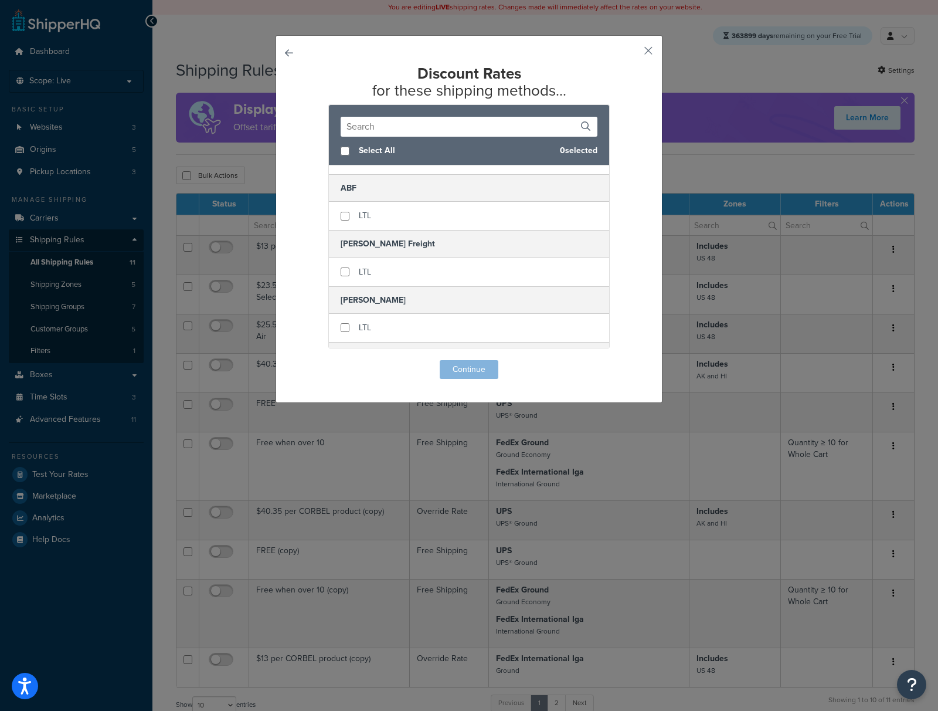
scroll to position [411, 0]
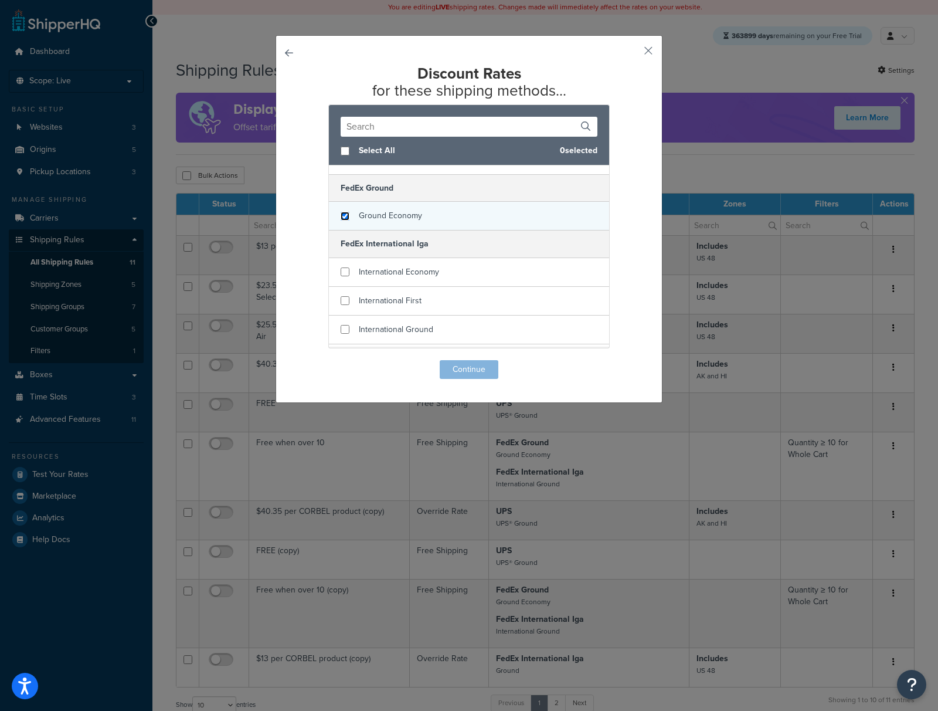
click at [341, 216] on input "checkbox" at bounding box center [345, 216] width 9 height 9
checkbox input "true"
click at [458, 369] on button "Continue" at bounding box center [469, 369] width 59 height 19
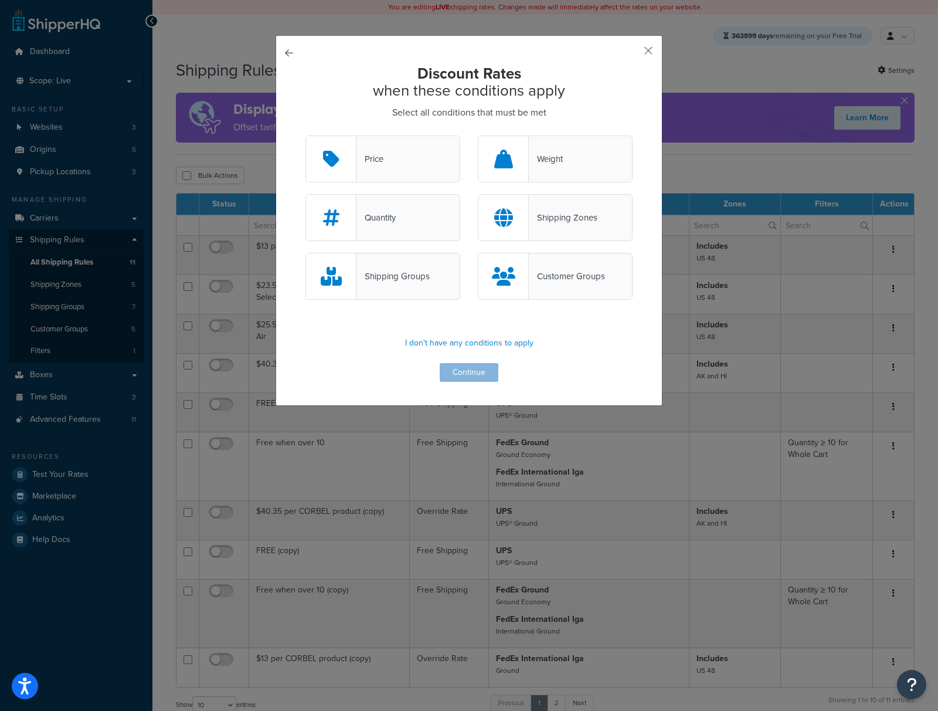
click at [544, 164] on div "Weight" at bounding box center [546, 159] width 34 height 16
click at [0, 0] on input "Weight" at bounding box center [0, 0] width 0 height 0
click at [468, 376] on button "Continue" at bounding box center [469, 372] width 59 height 19
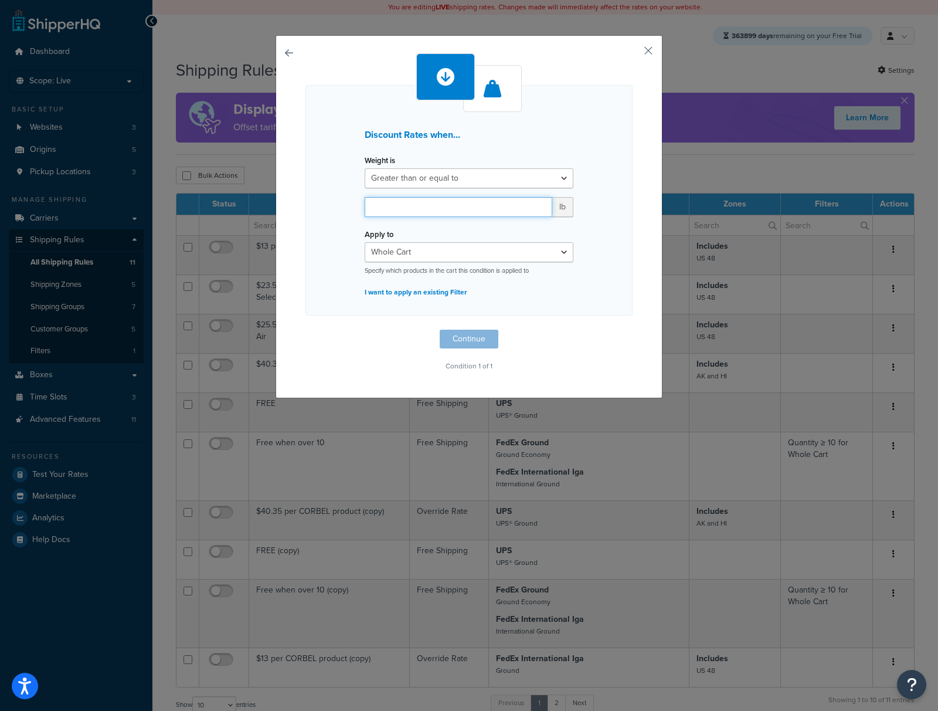
click at [424, 211] on input "number" at bounding box center [459, 207] width 188 height 20
type input "50"
click at [463, 340] on button "Continue" at bounding box center [469, 339] width 59 height 19
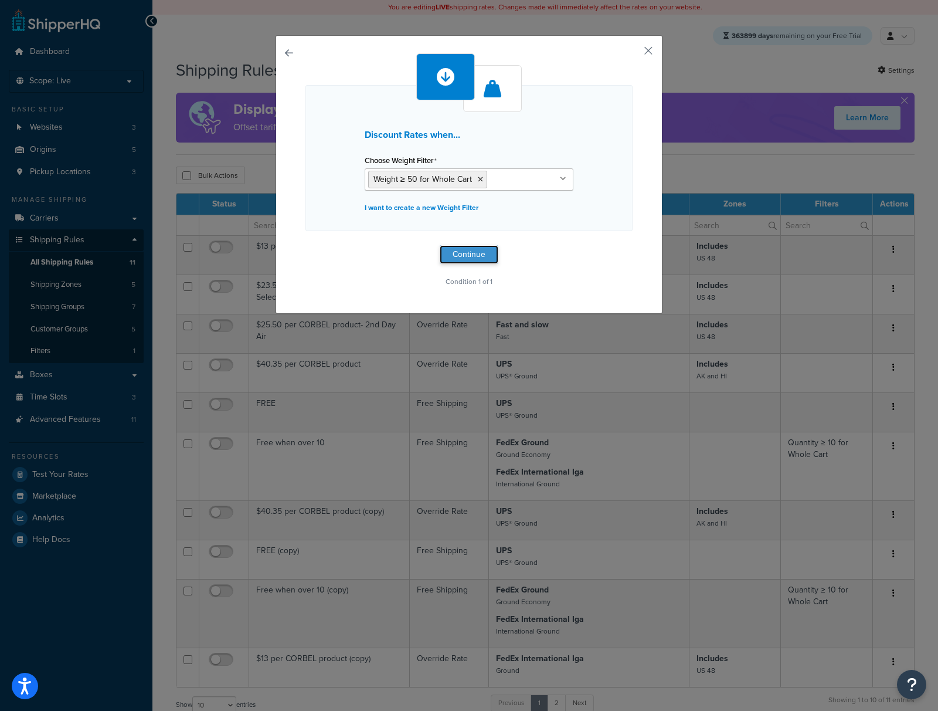
click at [466, 255] on button "Continue" at bounding box center [469, 254] width 59 height 19
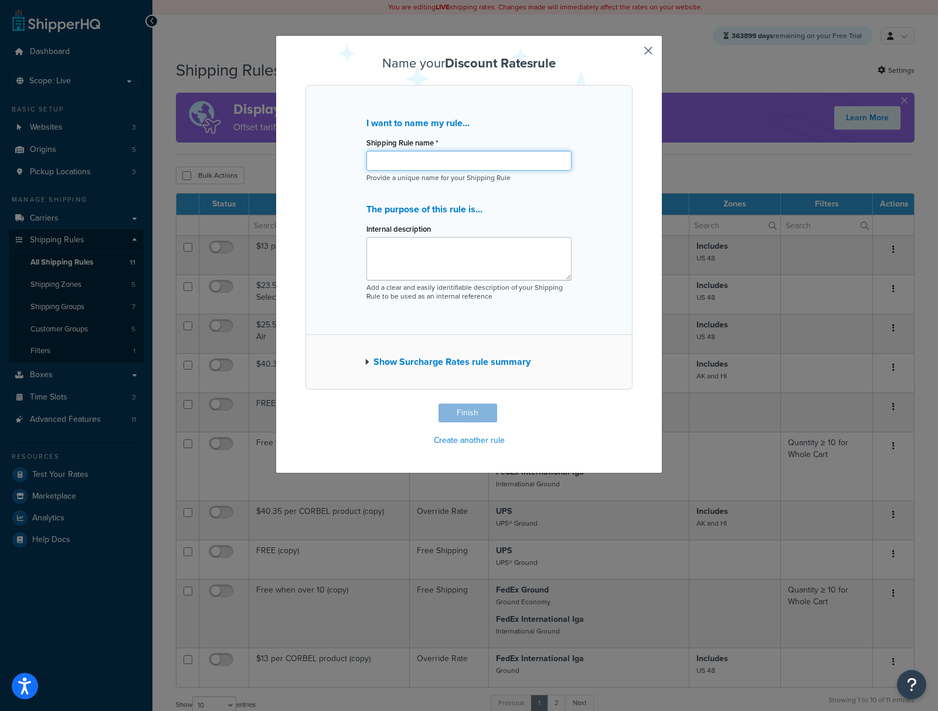
click at [378, 162] on input "Shipping Rule name *" at bounding box center [468, 161] width 205 height 20
type input "5% Off if cart > 50lbs"
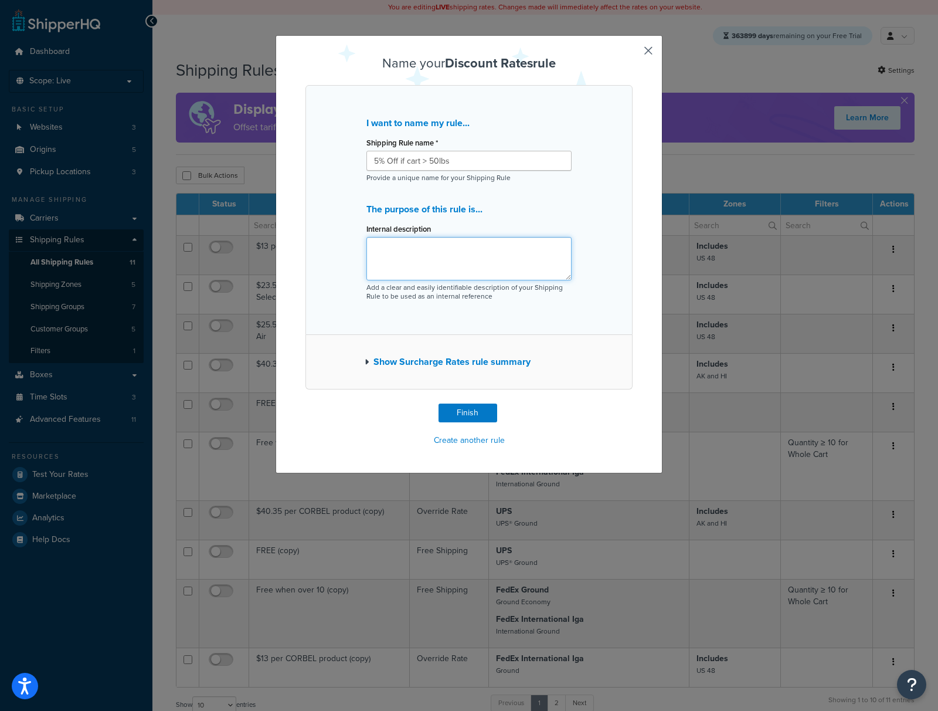
click at [398, 269] on textarea "Internal description" at bounding box center [468, 258] width 205 height 43
click at [463, 413] on button "Finish" at bounding box center [468, 412] width 59 height 19
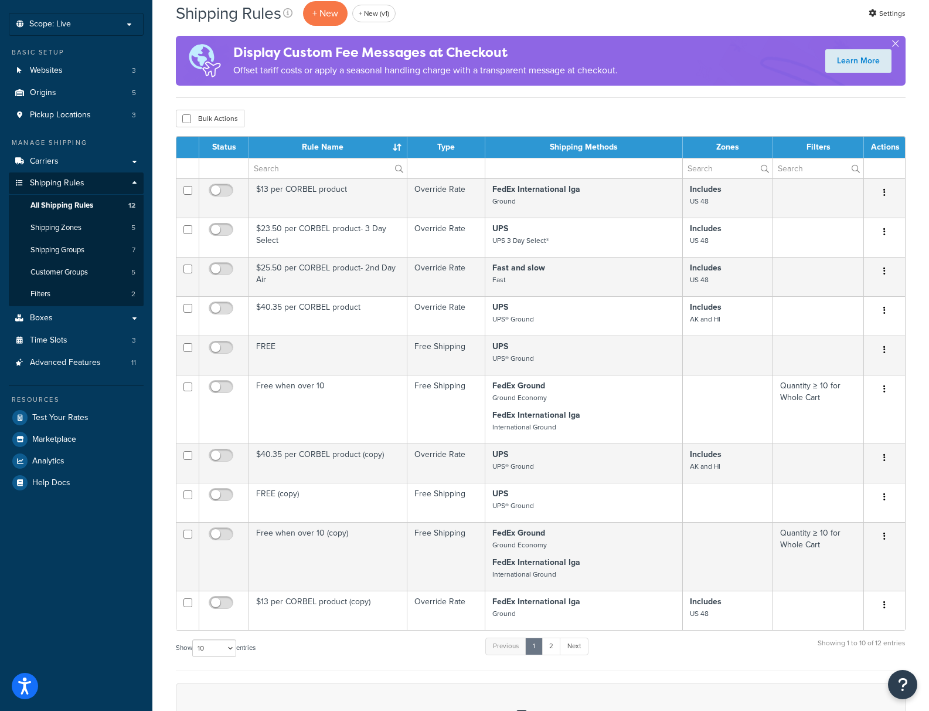
scroll to position [57, 0]
click at [555, 648] on link "2" at bounding box center [551, 646] width 19 height 18
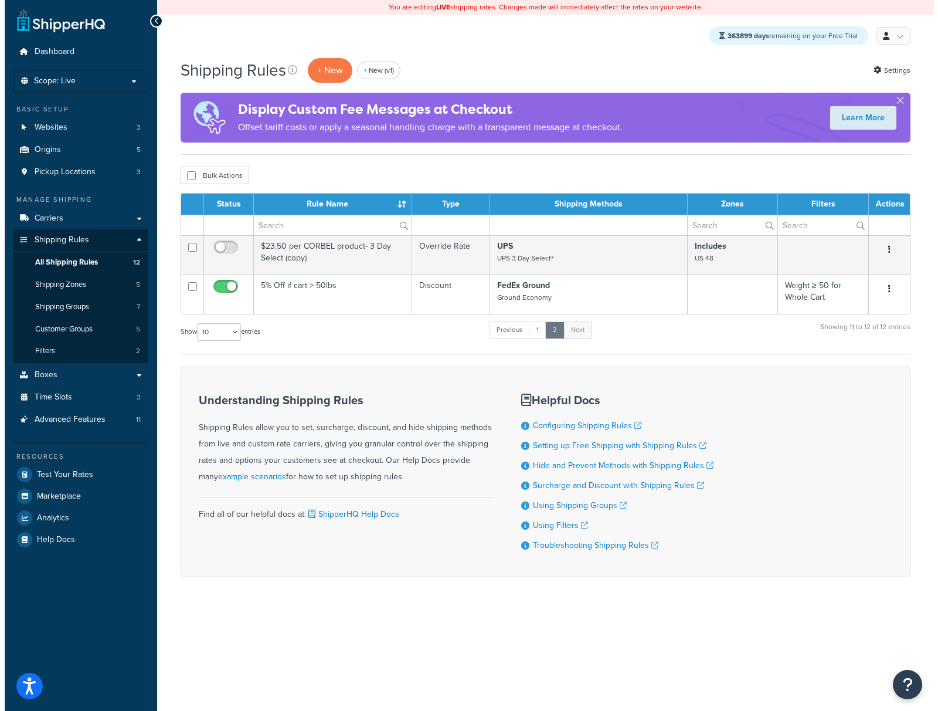
scroll to position [0, 0]
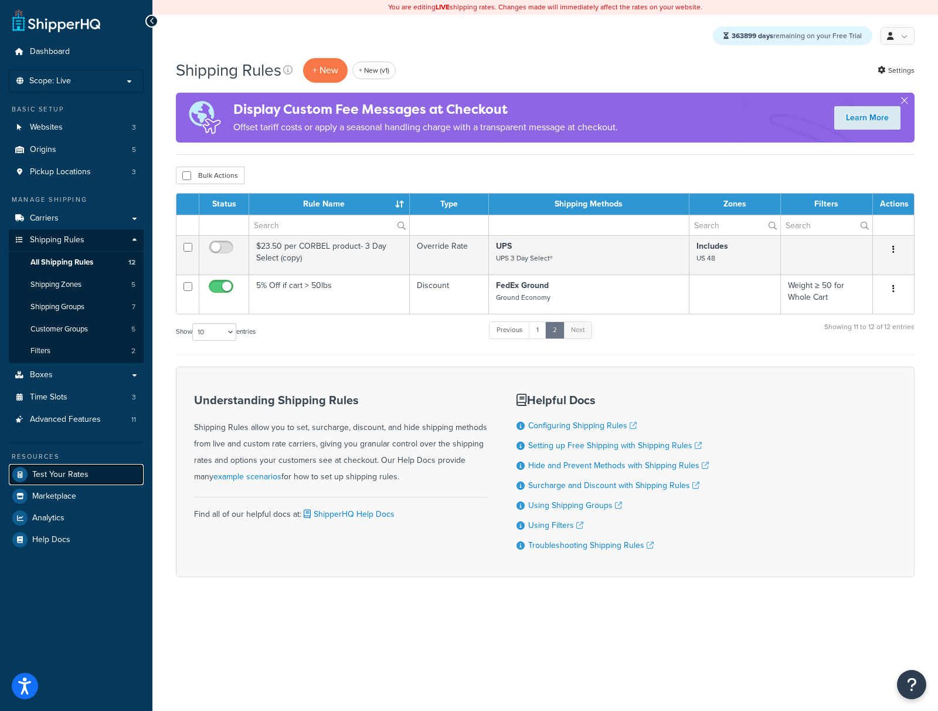
click at [59, 478] on span "Test Your Rates" at bounding box center [60, 475] width 56 height 10
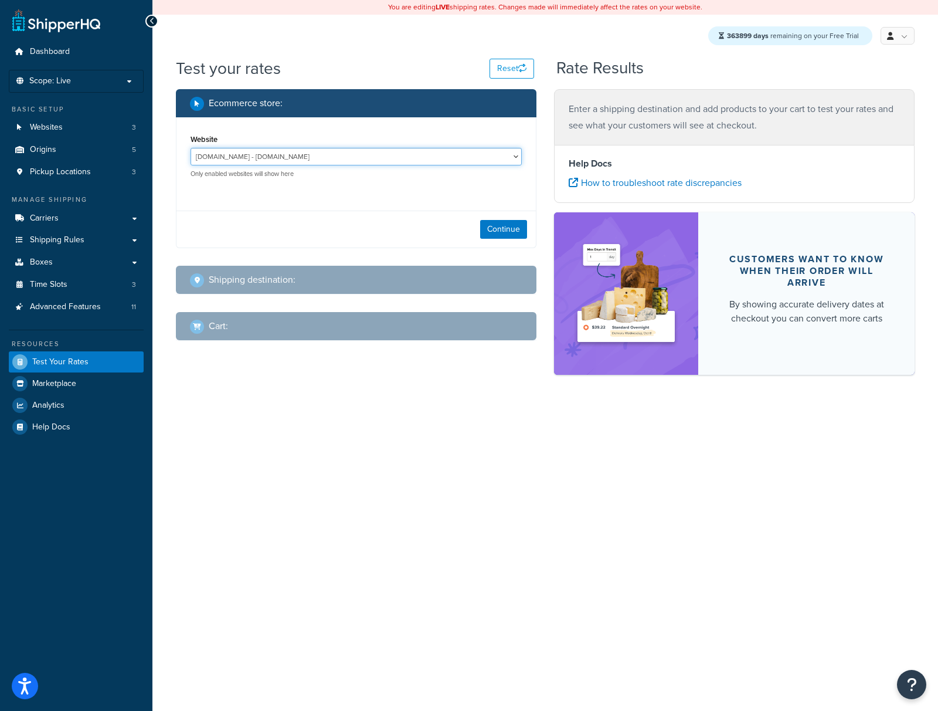
click at [345, 159] on select "[DOMAIN_NAME] - [DOMAIN_NAME] [DOMAIN_NAME] - [DOMAIN_NAME] [DOMAIN_NAME] - [DO…" at bounding box center [356, 157] width 331 height 18
select select "70f558396926fa8d6ee33b521e9b56dc"
click at [191, 148] on select "[DOMAIN_NAME] - [DOMAIN_NAME] [DOMAIN_NAME] - [DOMAIN_NAME] [DOMAIN_NAME] - [DO…" at bounding box center [356, 157] width 331 height 18
click at [491, 230] on button "Continue" at bounding box center [503, 229] width 47 height 19
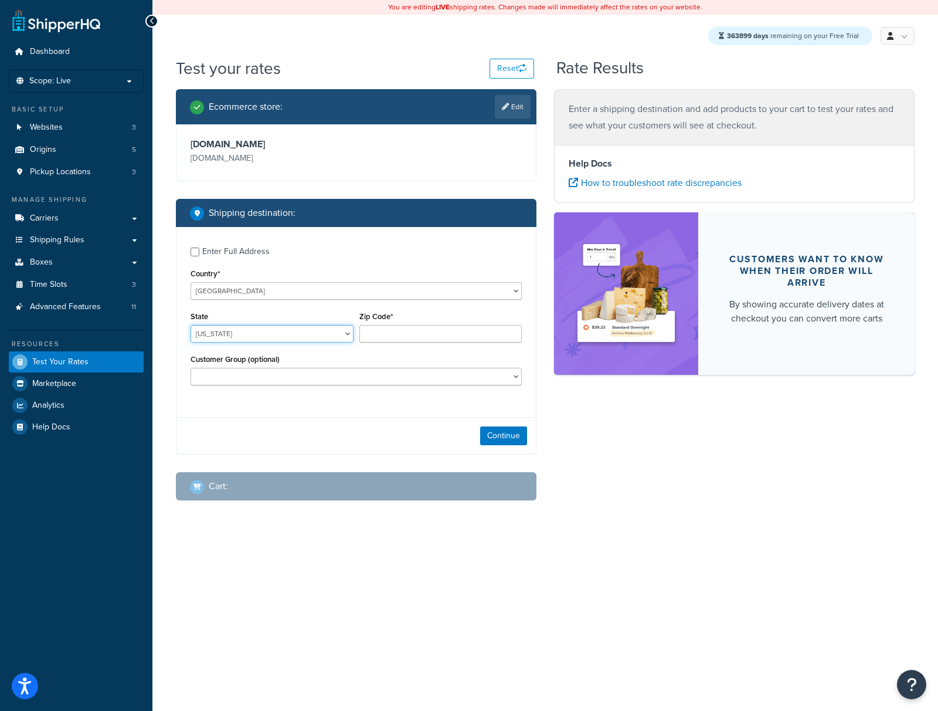
click at [296, 335] on select "[US_STATE] [US_STATE] [US_STATE] [US_STATE] [US_STATE] Armed Forces Americas Ar…" at bounding box center [272, 334] width 163 height 18
select select "[GEOGRAPHIC_DATA]"
click at [191, 326] on select "[US_STATE] [US_STATE] [US_STATE] [US_STATE] [US_STATE] Armed Forces Americas Ar…" at bounding box center [272, 334] width 163 height 18
type input "78703"
click at [497, 441] on button "Continue" at bounding box center [503, 435] width 47 height 19
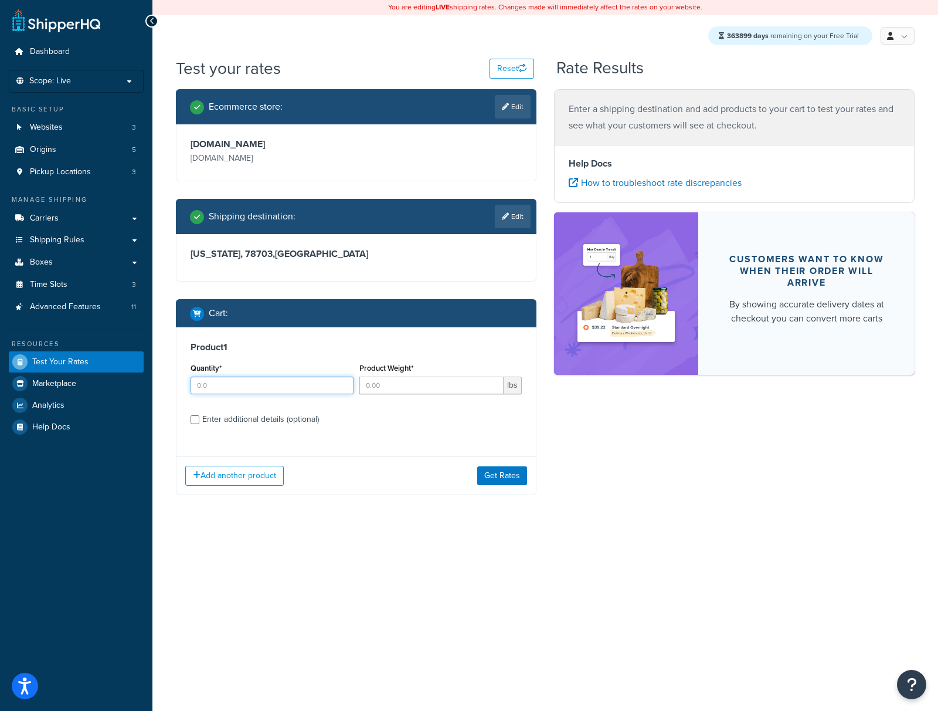
click at [269, 386] on input "Quantity*" at bounding box center [272, 385] width 163 height 18
type input "5"
click at [415, 388] on input "Product Weight*" at bounding box center [431, 385] width 145 height 18
type input "60"
click at [500, 478] on button "Get Rates" at bounding box center [502, 475] width 50 height 19
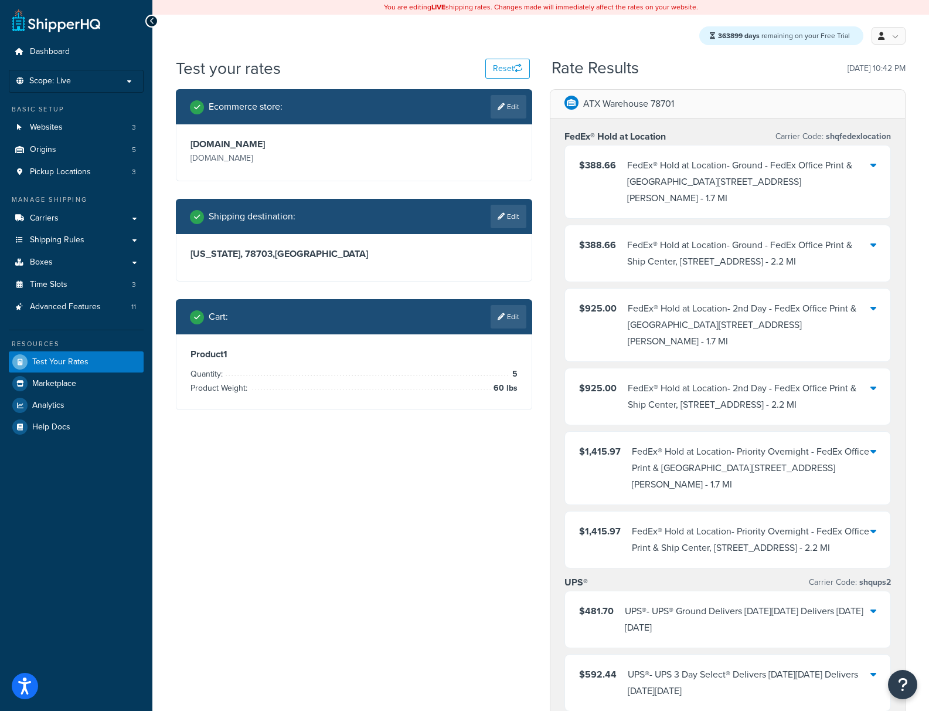
click at [673, 193] on div "FedEx® Hold at Location - Ground - FedEx Office Print & Ship Center, 2711 Guada…" at bounding box center [749, 181] width 244 height 49
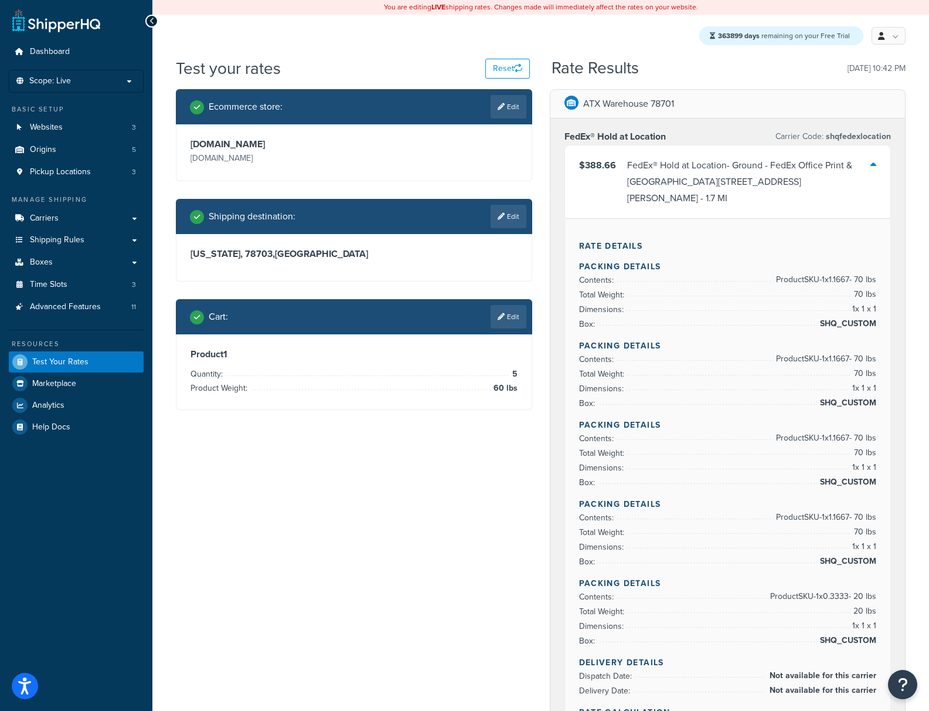
click at [769, 196] on div "FedEx® Hold at Location - Ground - FedEx Office Print & Ship Center, 2711 Guada…" at bounding box center [749, 181] width 244 height 49
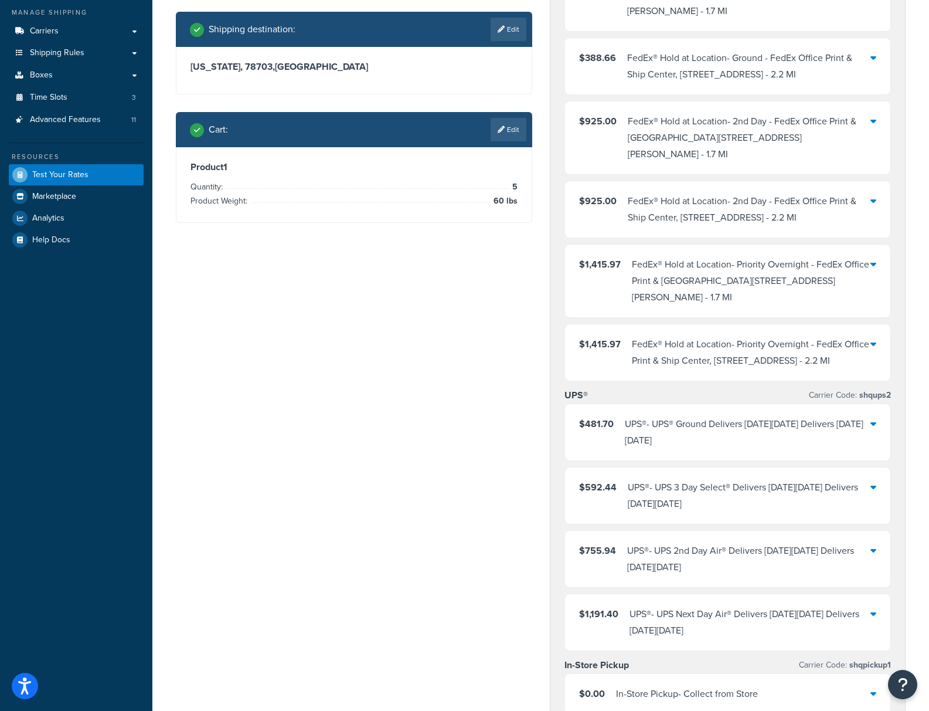
scroll to position [198, 0]
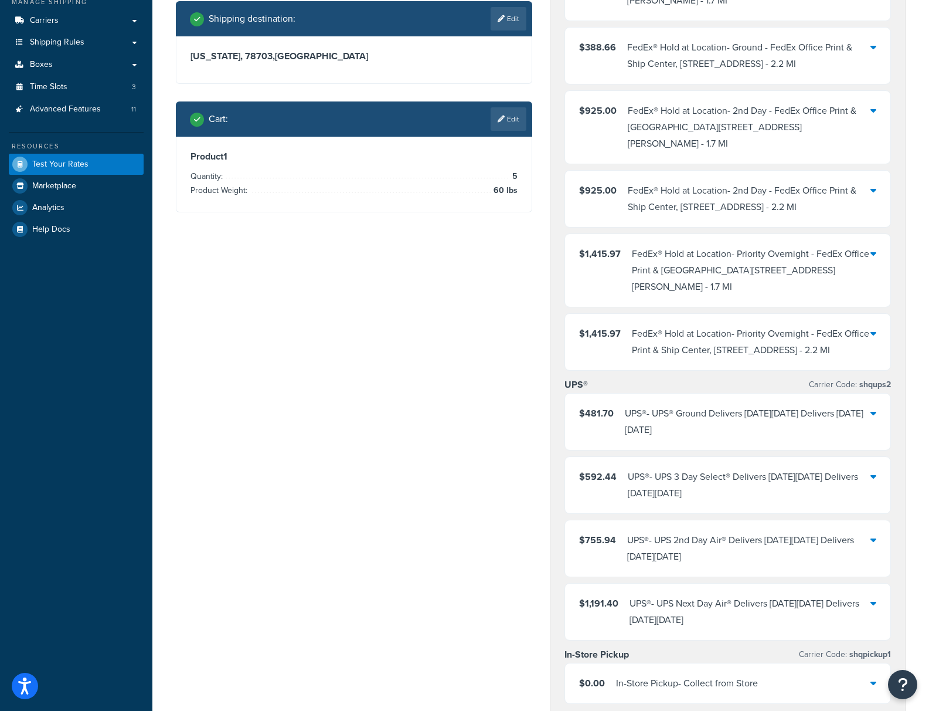
click at [714, 438] on div "UPS® - UPS® Ground Delivers on Tue, Sep 2 Delivers on Wed, Sep 3" at bounding box center [748, 421] width 246 height 33
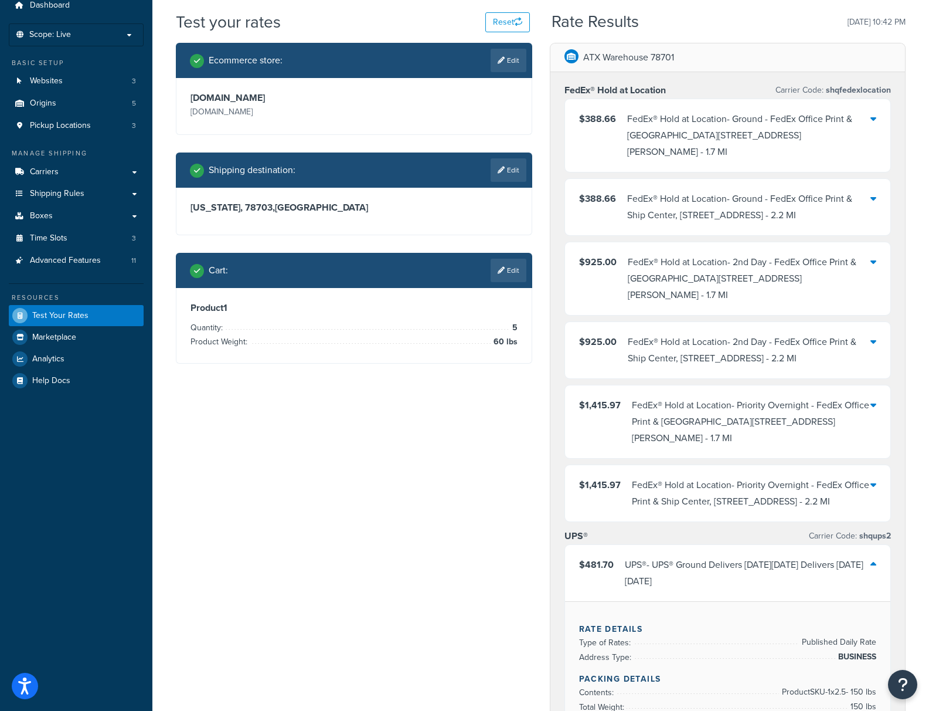
scroll to position [0, 0]
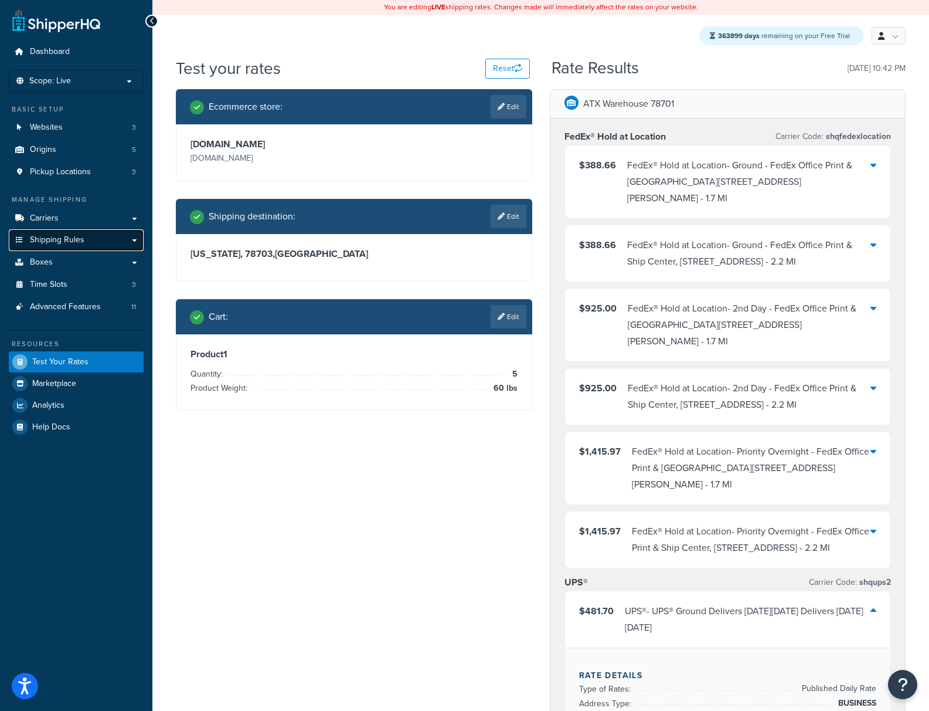
click at [83, 242] on link "Shipping Rules" at bounding box center [76, 240] width 135 height 22
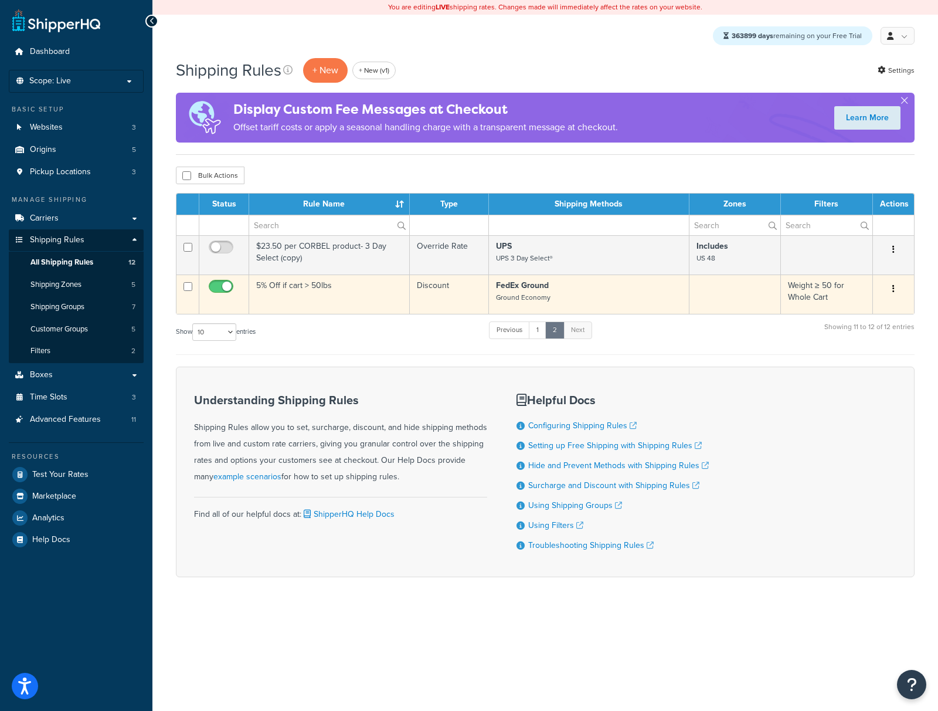
click at [318, 300] on td "5% Off if cart > 50lbs" at bounding box center [329, 293] width 161 height 39
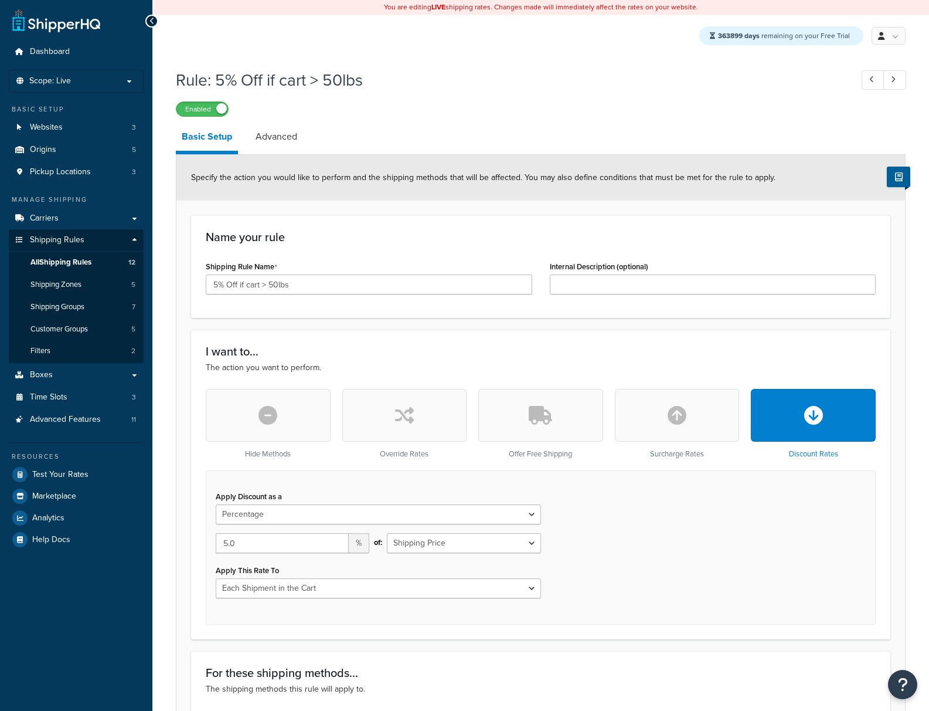
select select "PERCENTAGE"
select select "CART"
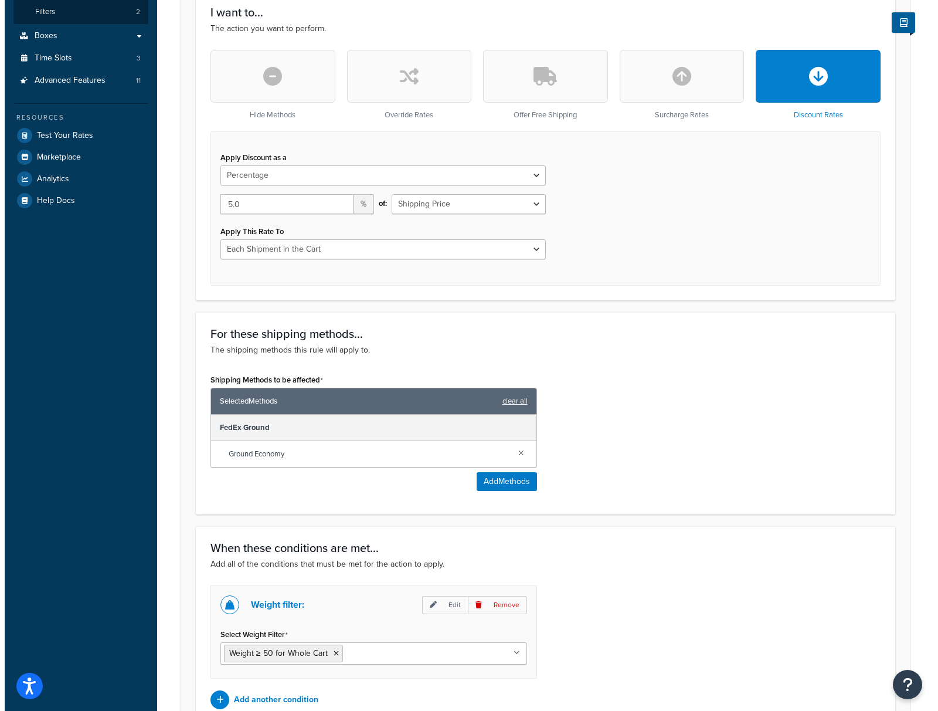
scroll to position [180, 0]
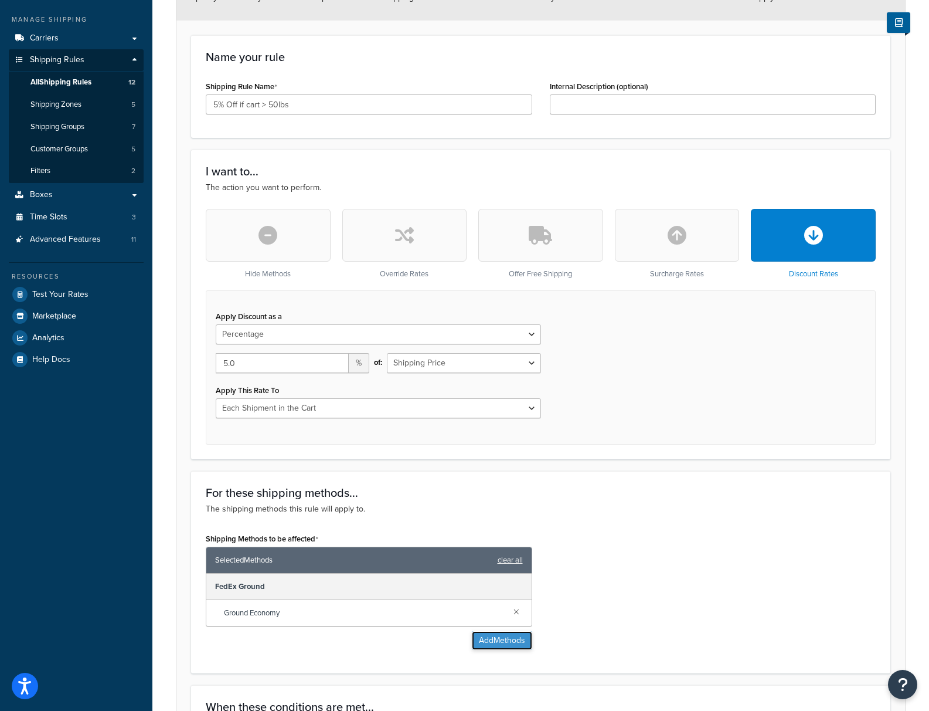
click at [490, 646] on button "Add Methods" at bounding box center [502, 640] width 60 height 19
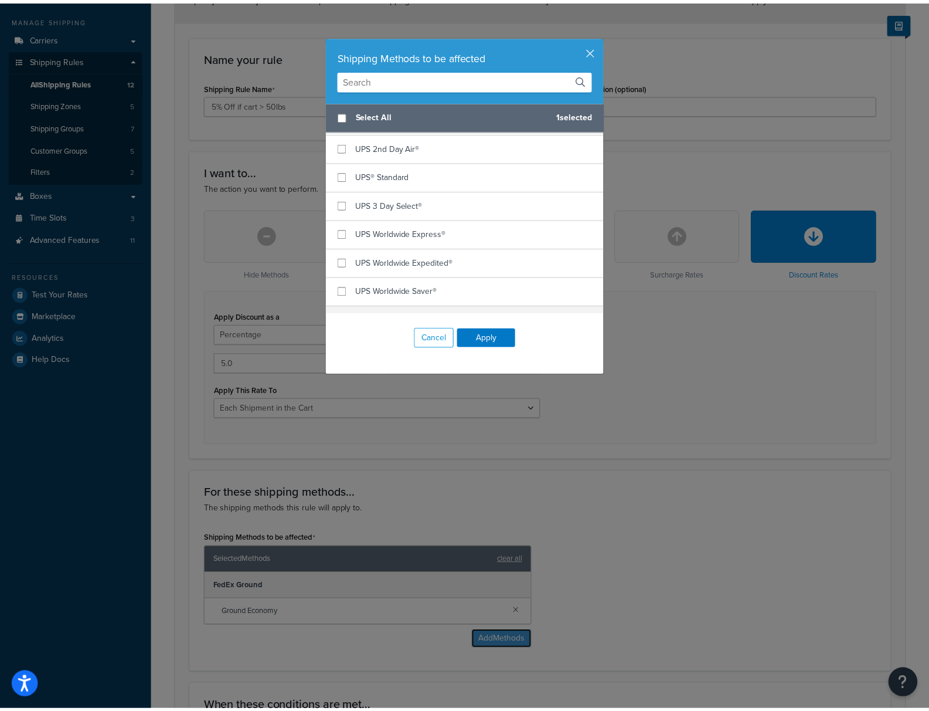
scroll to position [2057, 0]
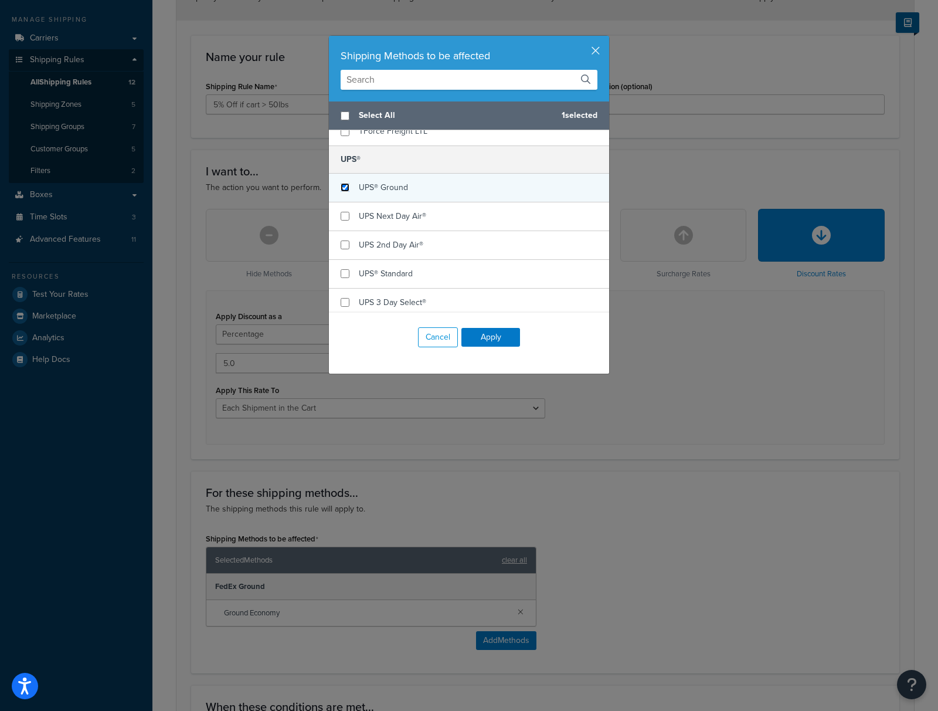
click at [341, 185] on input "checkbox" at bounding box center [345, 187] width 9 height 9
checkbox input "true"
click at [494, 334] on button "Apply" at bounding box center [490, 337] width 59 height 19
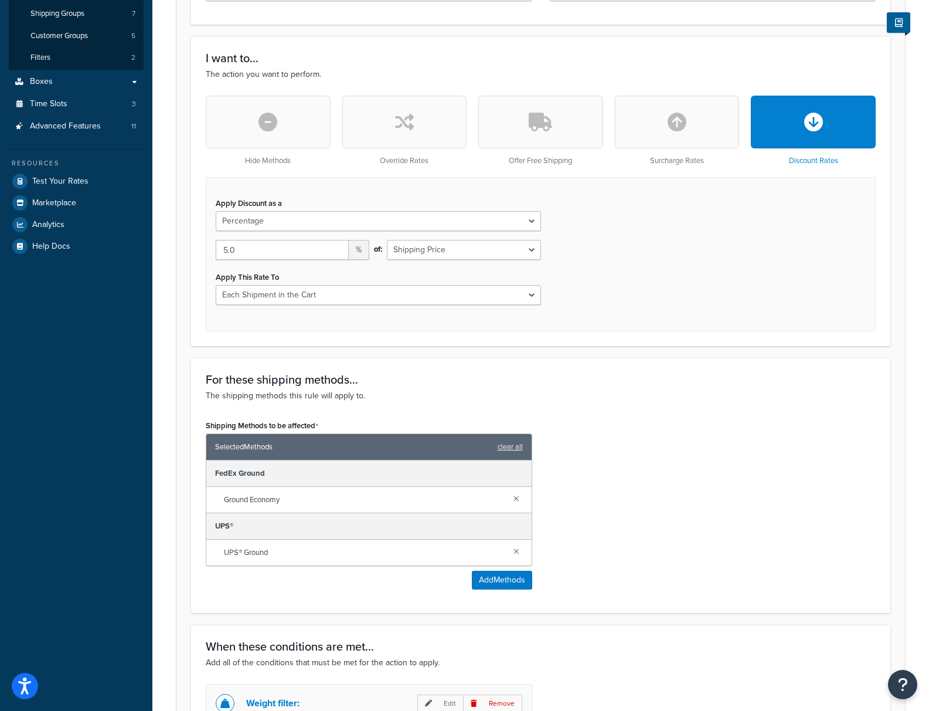
scroll to position [514, 0]
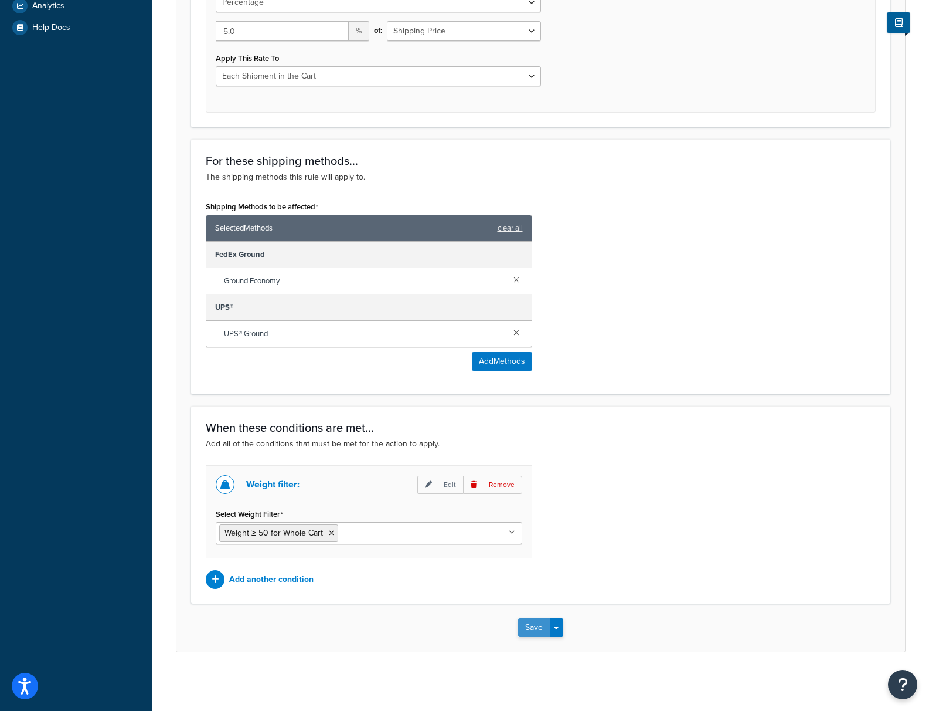
click at [535, 623] on button "Save" at bounding box center [534, 627] width 32 height 19
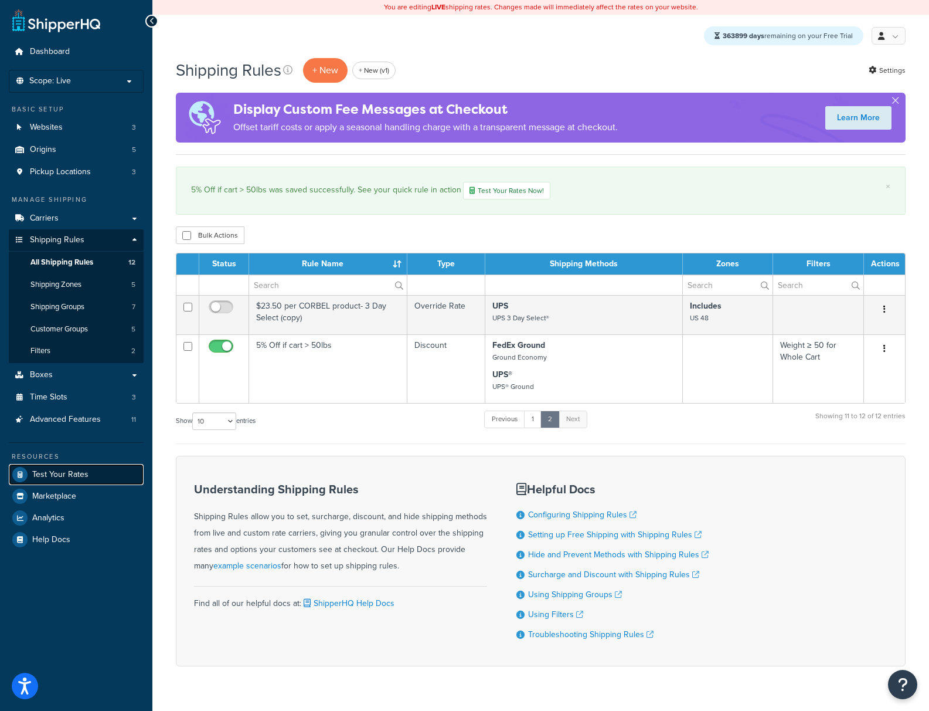
click at [75, 472] on span "Test Your Rates" at bounding box center [60, 475] width 56 height 10
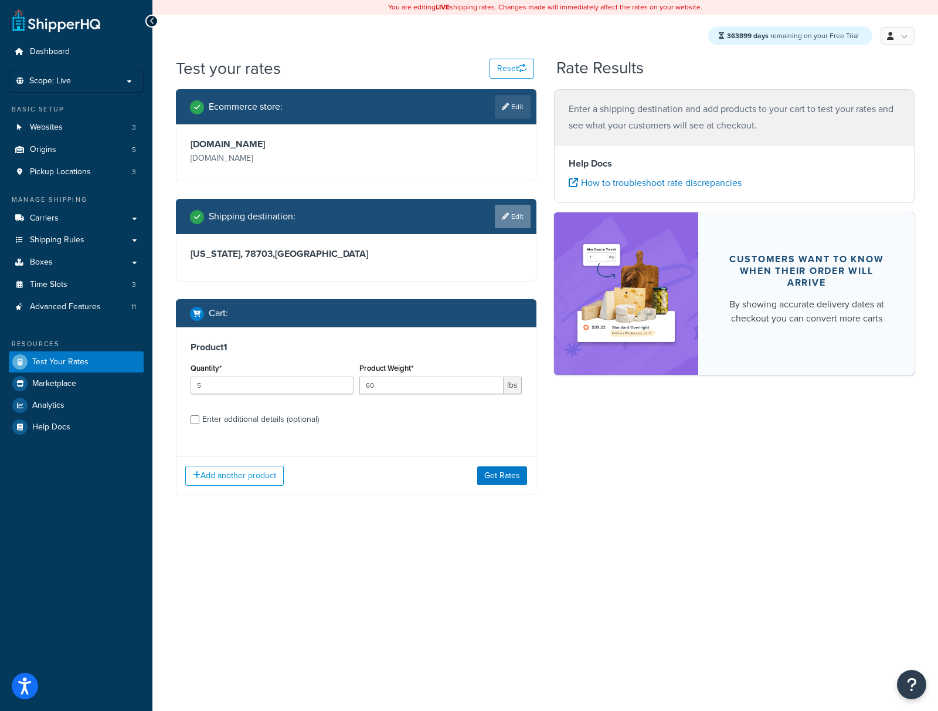
click at [519, 223] on link "Edit" at bounding box center [513, 216] width 36 height 23
select select "[GEOGRAPHIC_DATA]"
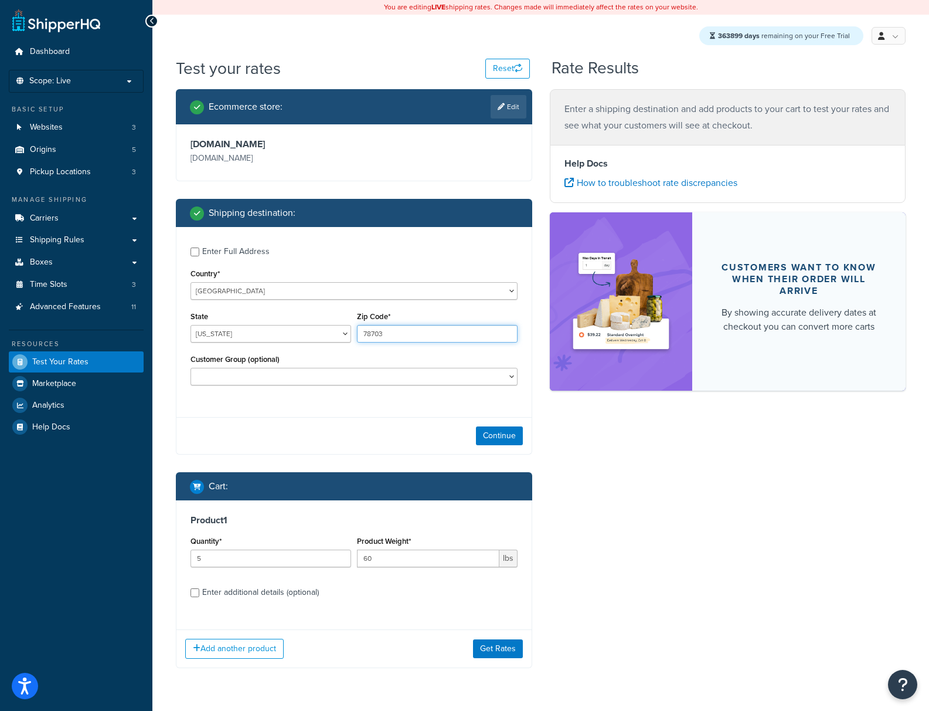
click at [405, 340] on input "78703" at bounding box center [437, 334] width 161 height 18
type input "78704"
click at [493, 430] on button "Continue" at bounding box center [499, 435] width 47 height 19
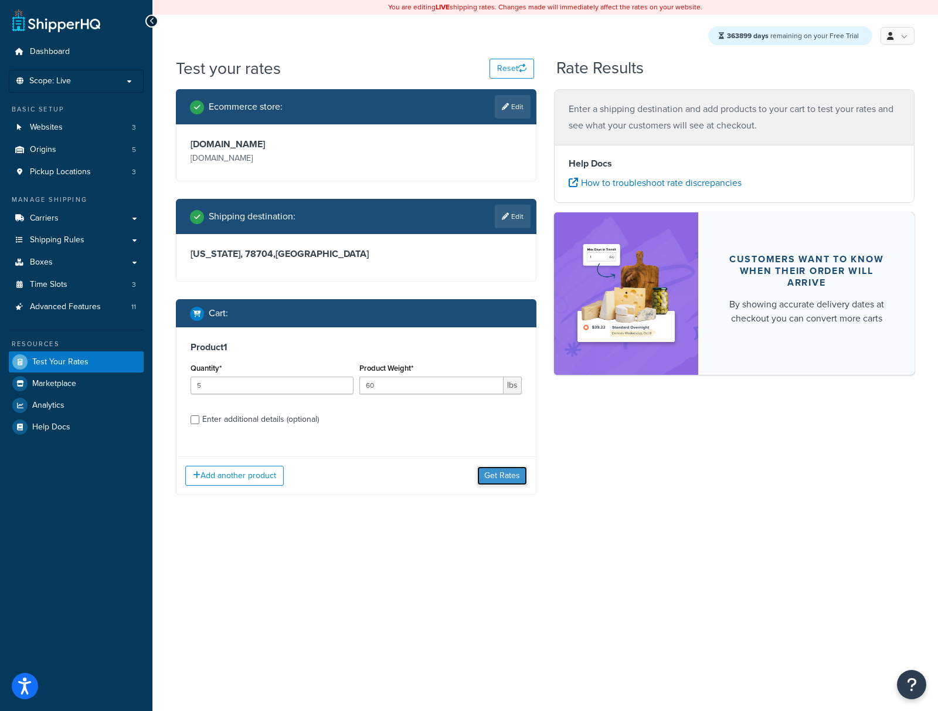
click at [510, 480] on button "Get Rates" at bounding box center [502, 475] width 50 height 19
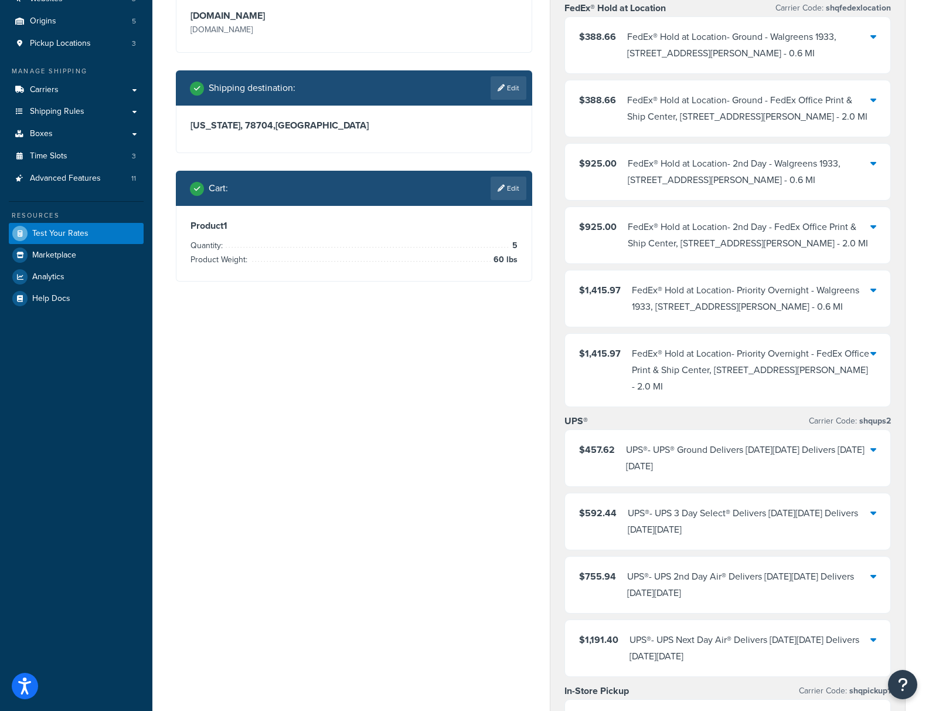
scroll to position [129, 0]
click at [685, 474] on div "UPS® - UPS® Ground Delivers [DATE][DATE] Delivers [DATE][DATE]" at bounding box center [748, 457] width 245 height 33
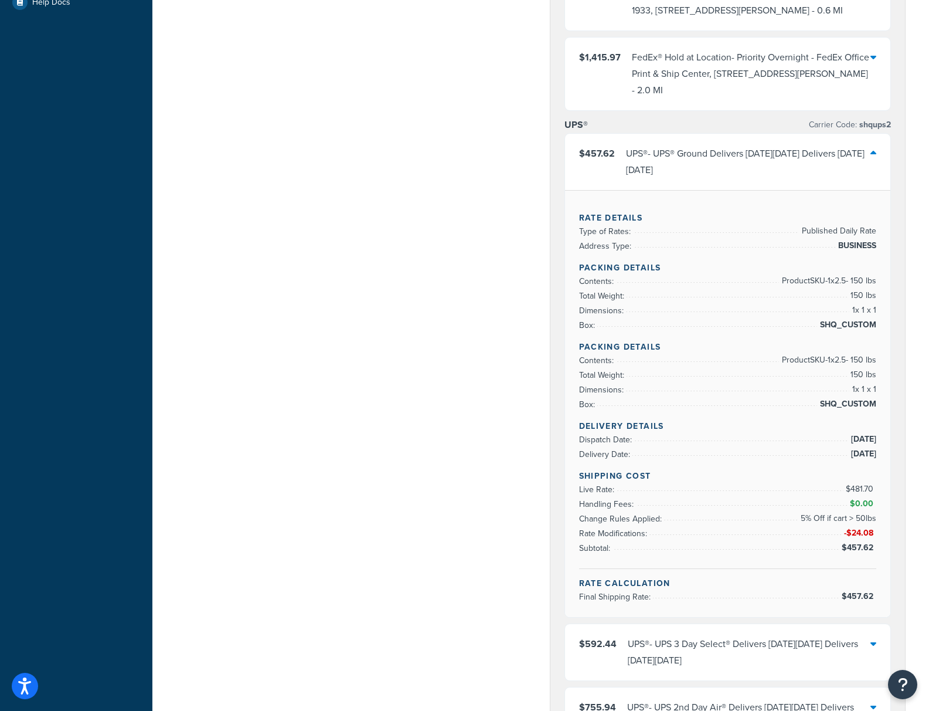
scroll to position [427, 0]
